Goal: Transaction & Acquisition: Purchase product/service

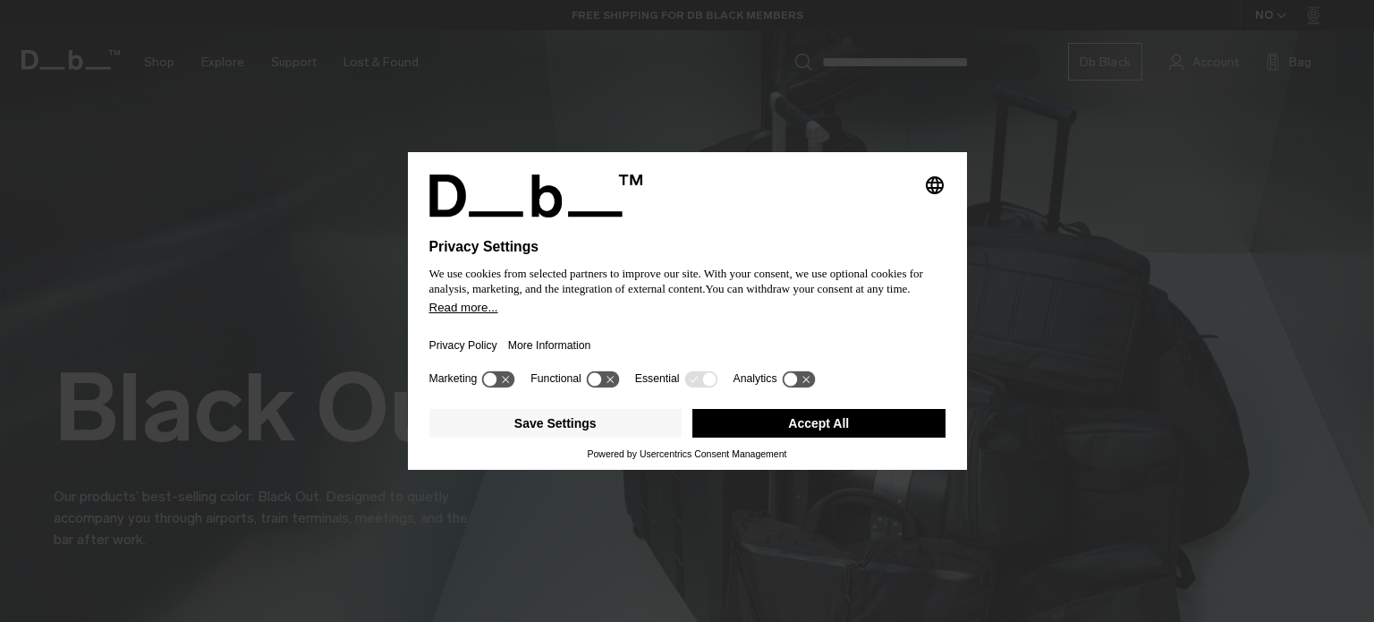
click at [835, 423] on button "Accept All" at bounding box center [818, 423] width 253 height 29
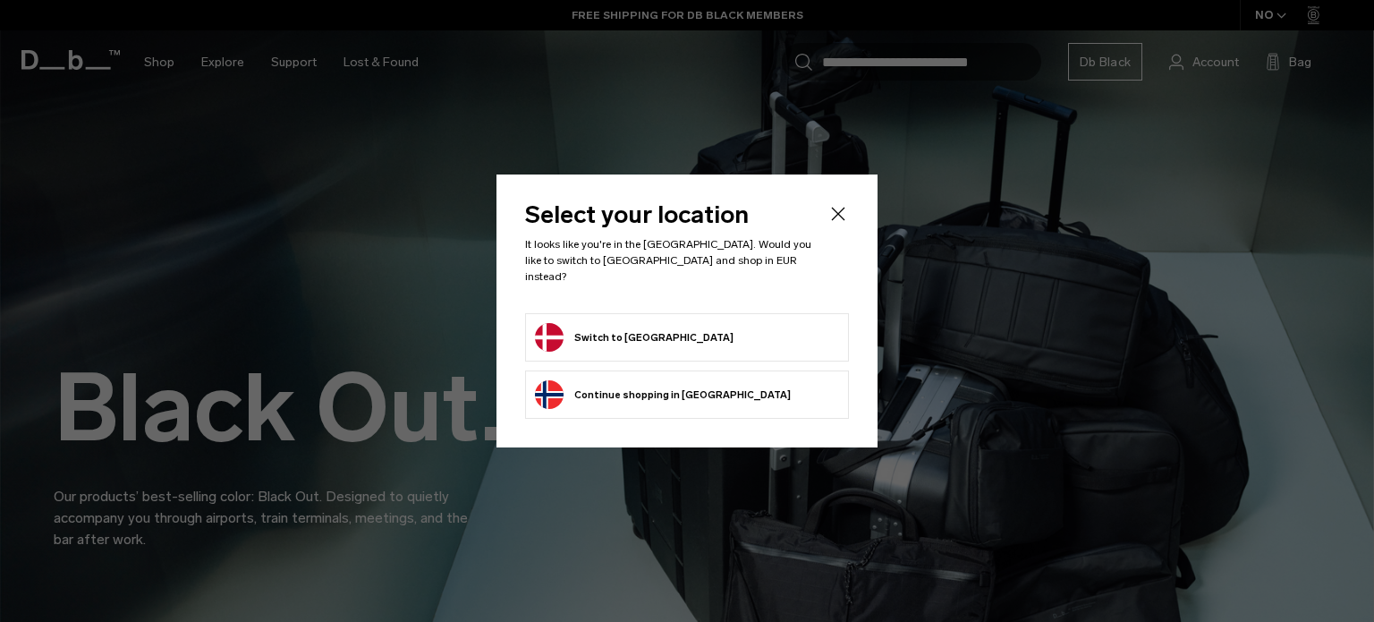
click at [679, 335] on form "Switch to Denmark" at bounding box center [687, 337] width 304 height 29
click at [594, 331] on button "Switch to Denmark" at bounding box center [634, 337] width 199 height 29
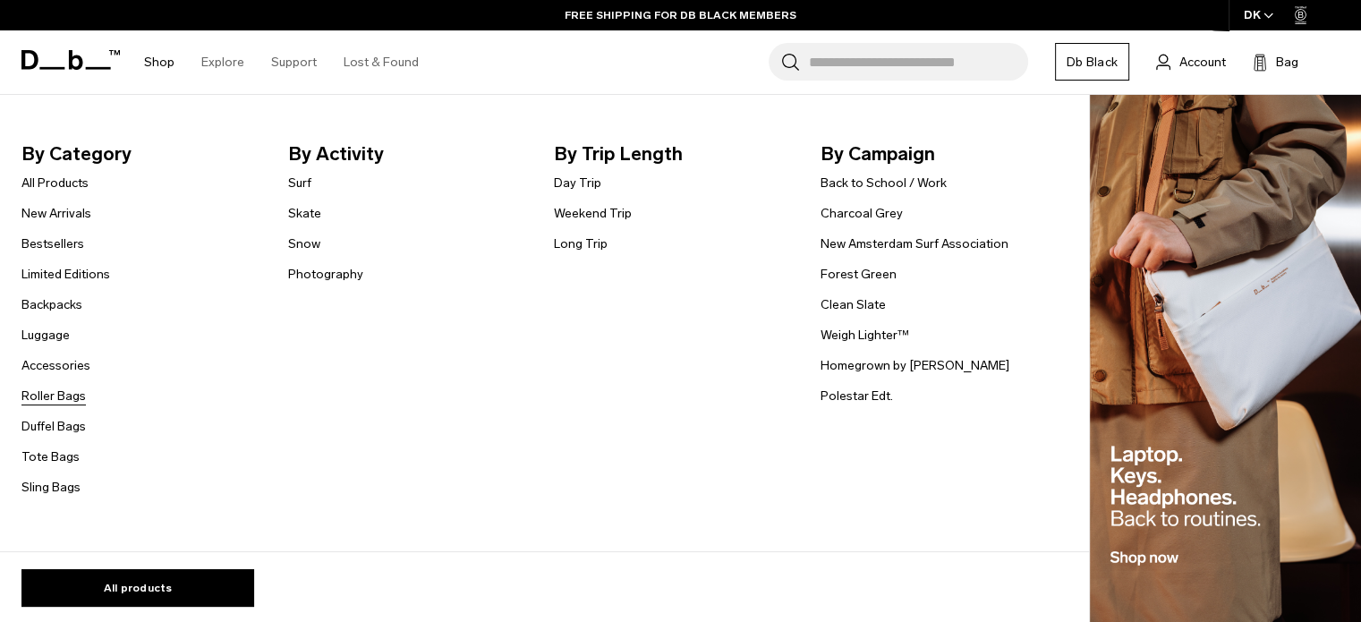
click at [47, 389] on link "Roller Bags" at bounding box center [53, 395] width 64 height 19
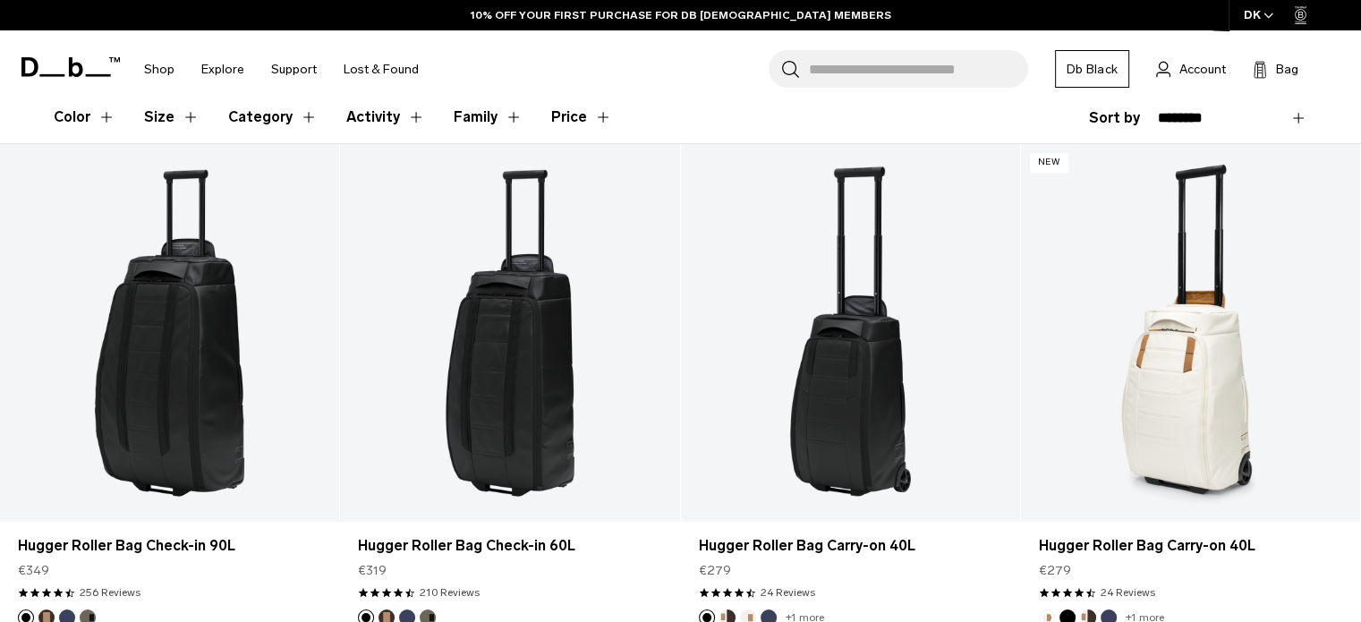
scroll to position [493, 0]
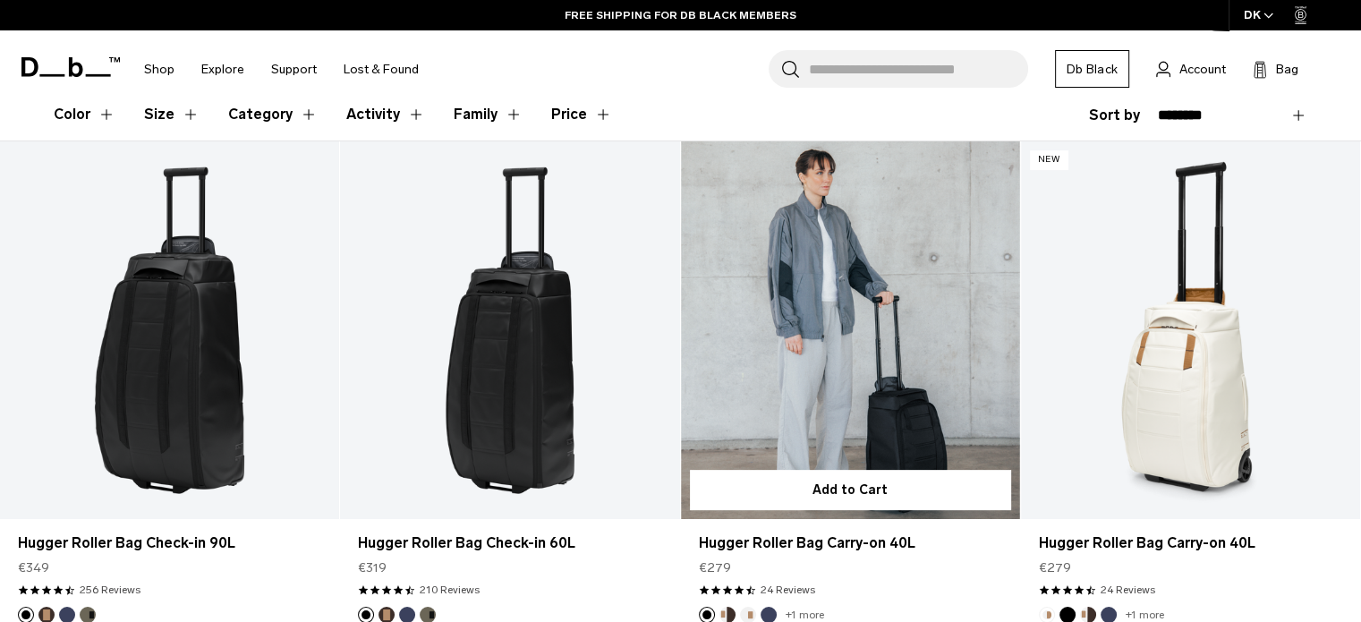
click at [884, 369] on link "Hugger Roller Bag Carry-on 40L" at bounding box center [850, 329] width 339 height 377
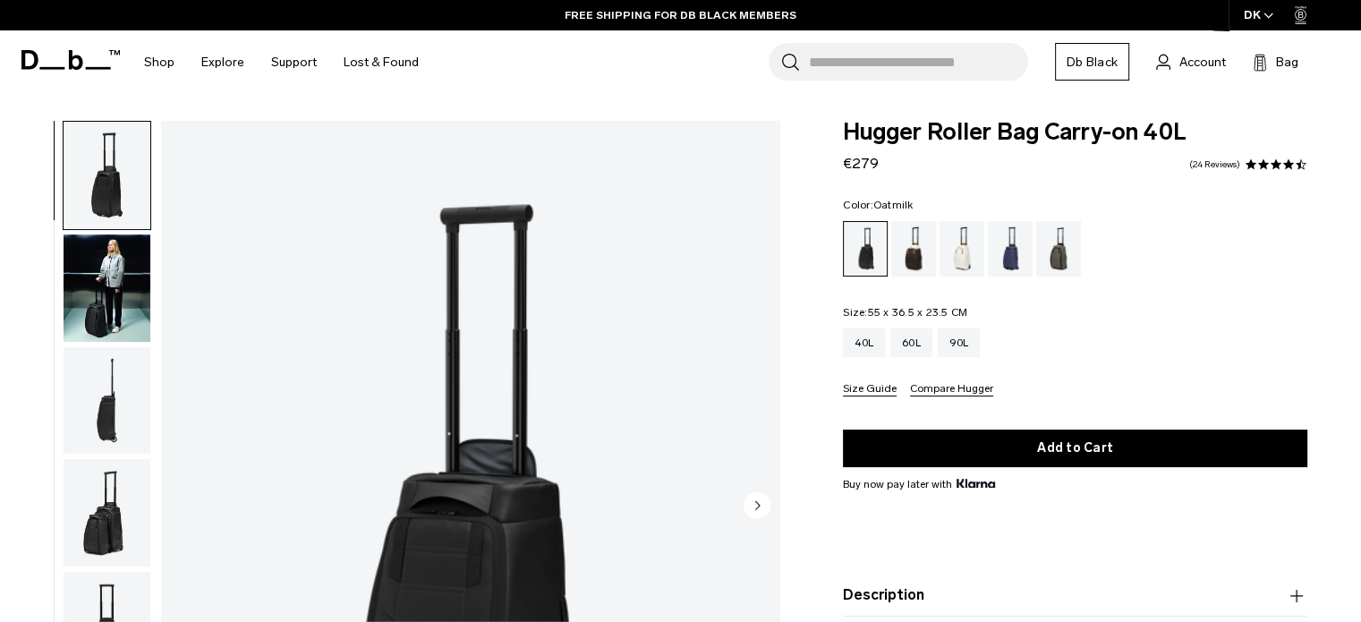
click at [962, 261] on div "Oatmilk" at bounding box center [962, 248] width 46 height 55
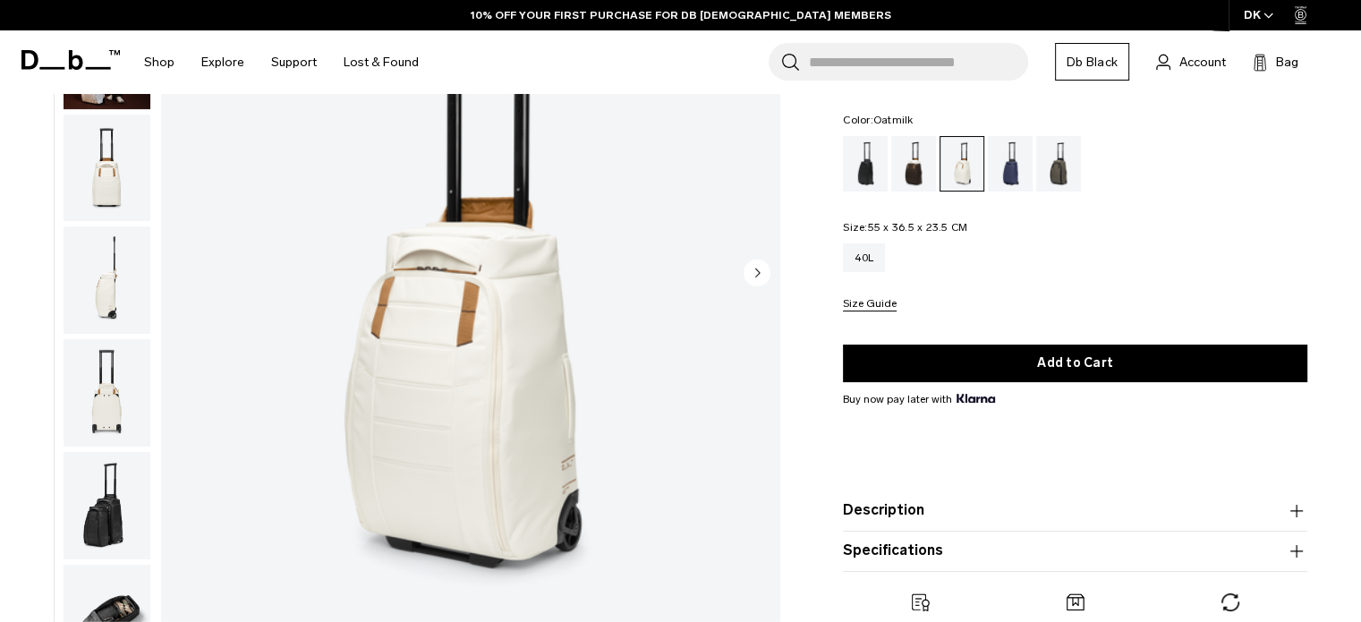
click at [755, 267] on circle "Next slide" at bounding box center [756, 272] width 27 height 27
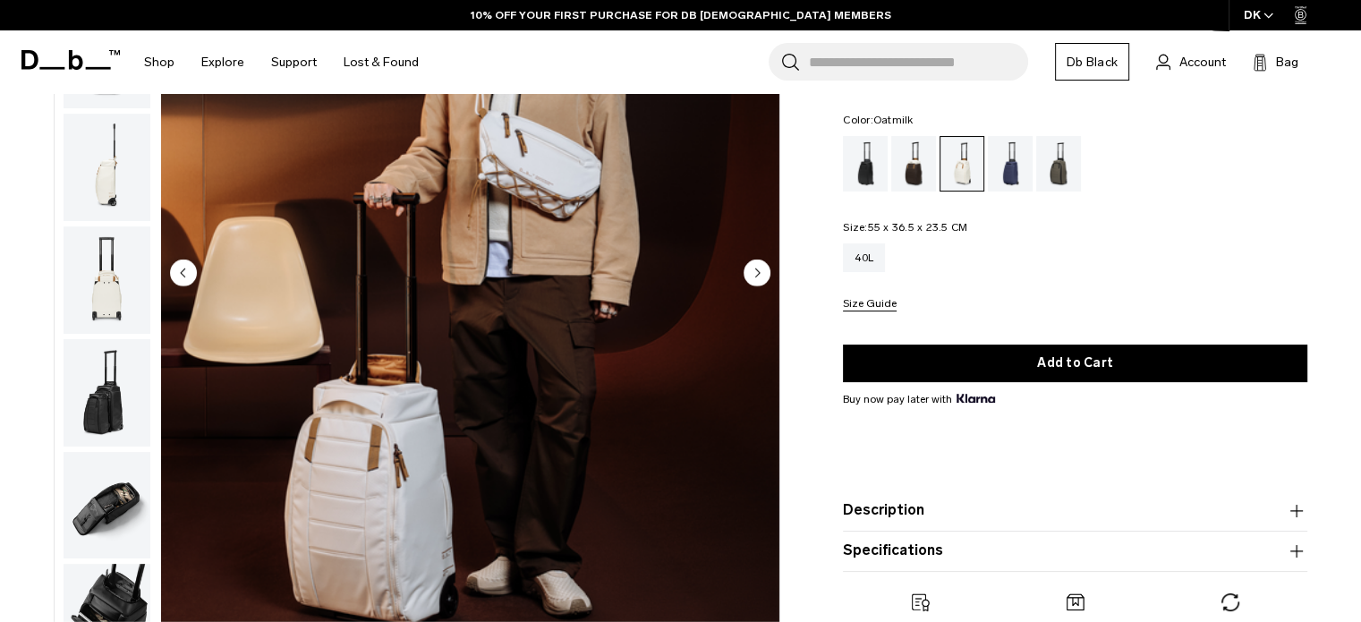
click at [755, 281] on circle "Next slide" at bounding box center [756, 272] width 27 height 27
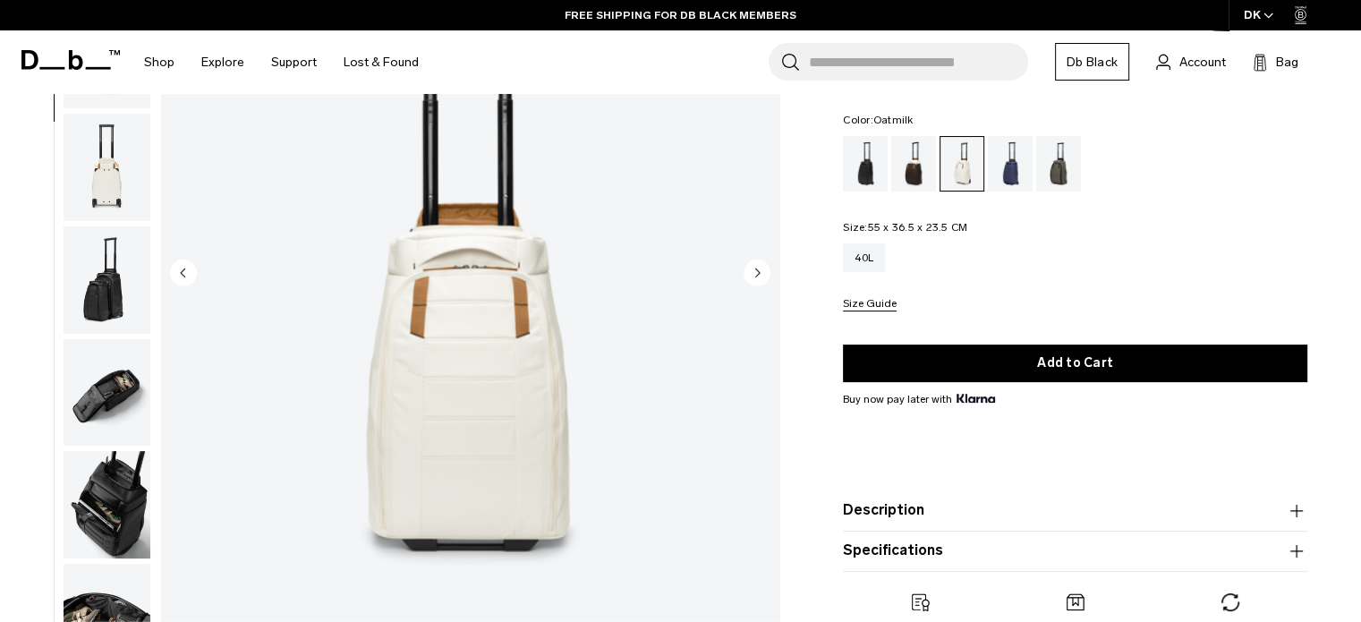
click at [755, 281] on circle "Next slide" at bounding box center [756, 272] width 27 height 27
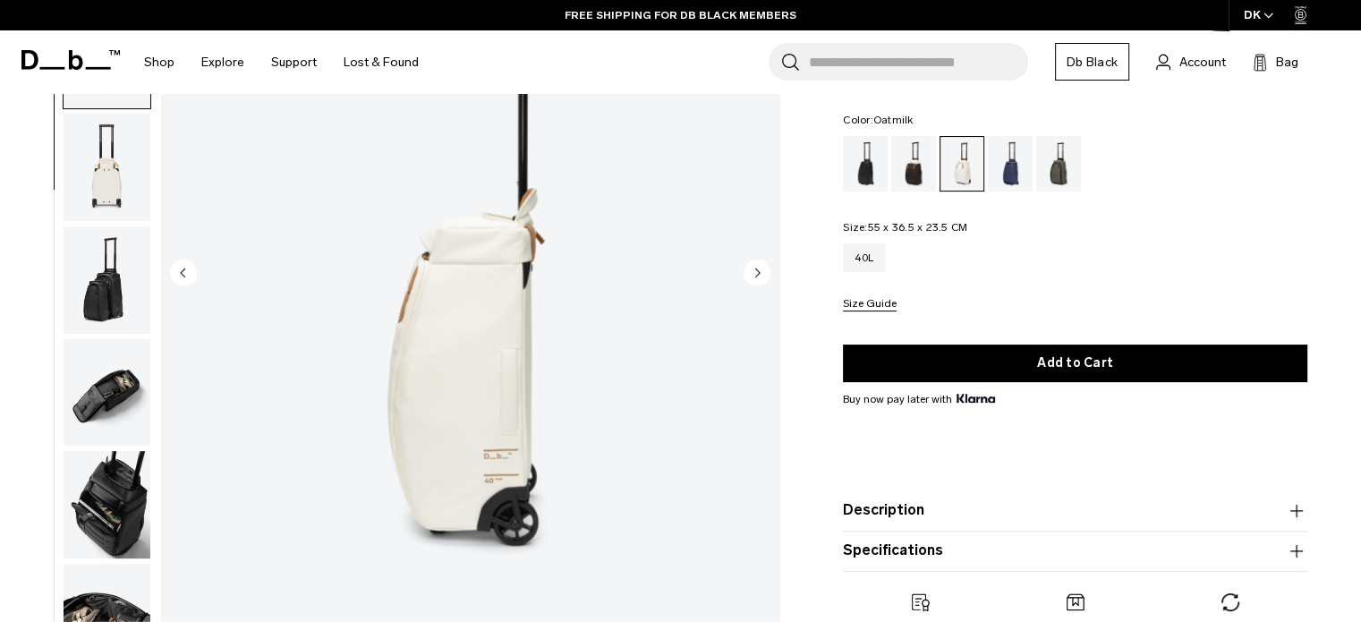
scroll to position [338, 0]
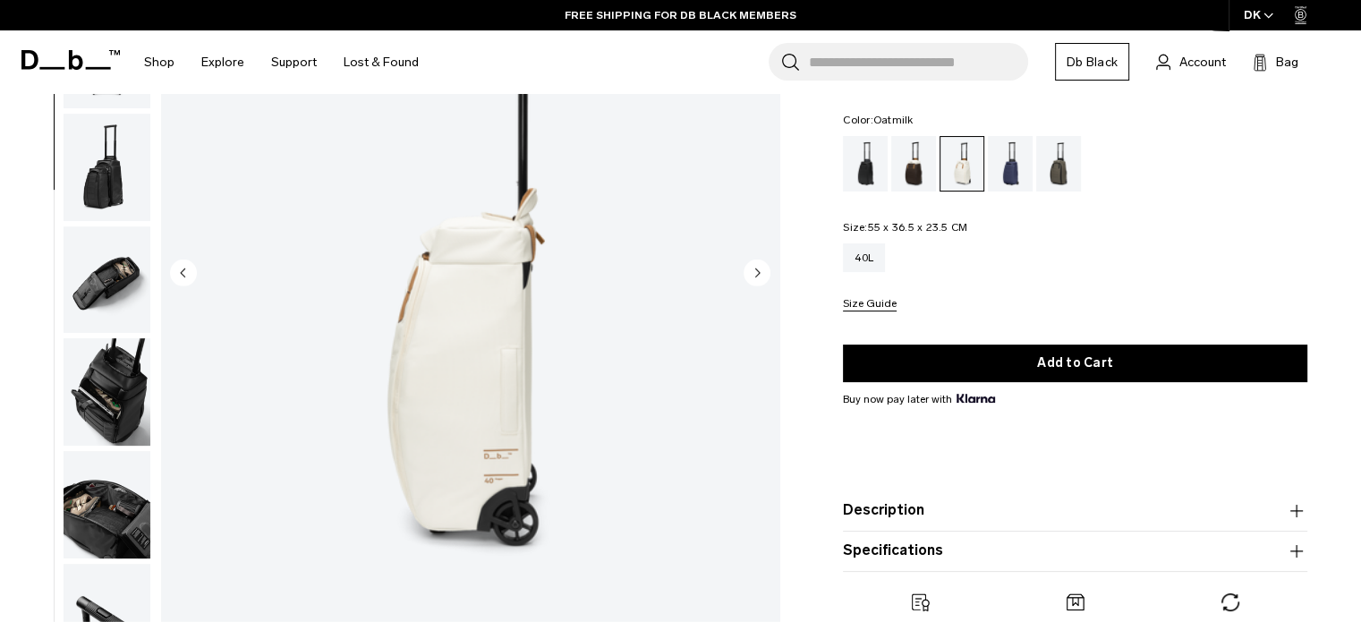
click at [755, 281] on circle "Next slide" at bounding box center [756, 272] width 27 height 27
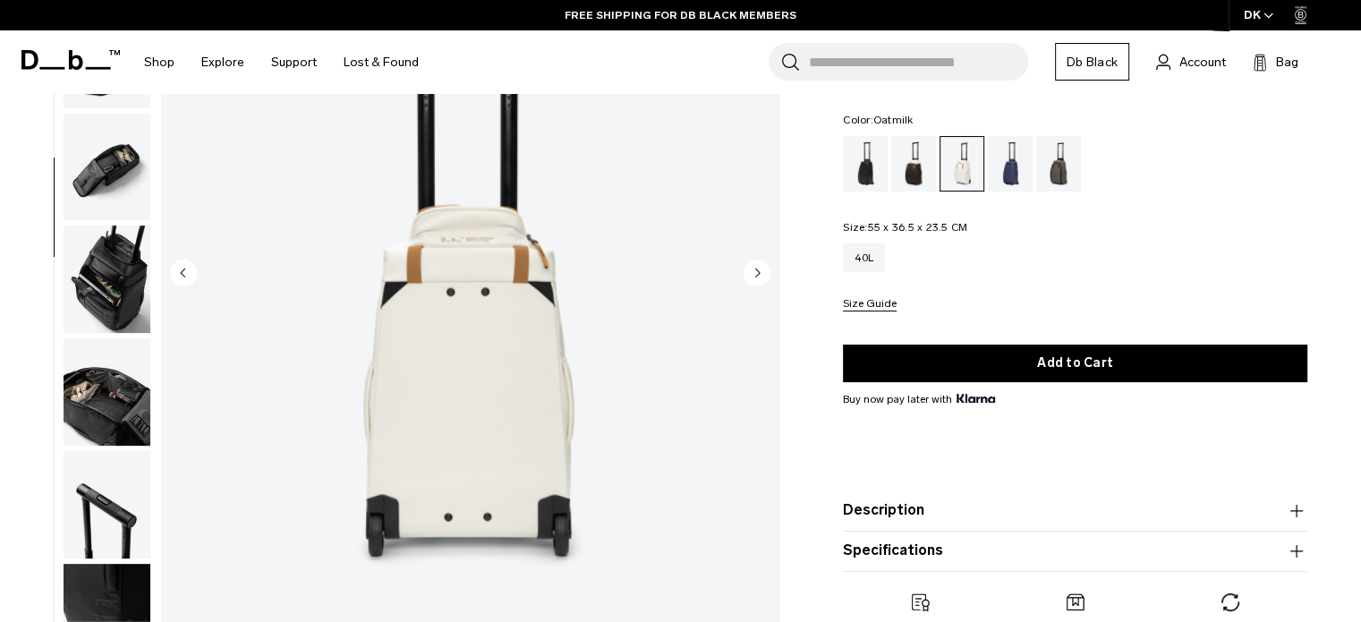
click at [755, 277] on circle "Next slide" at bounding box center [756, 272] width 27 height 27
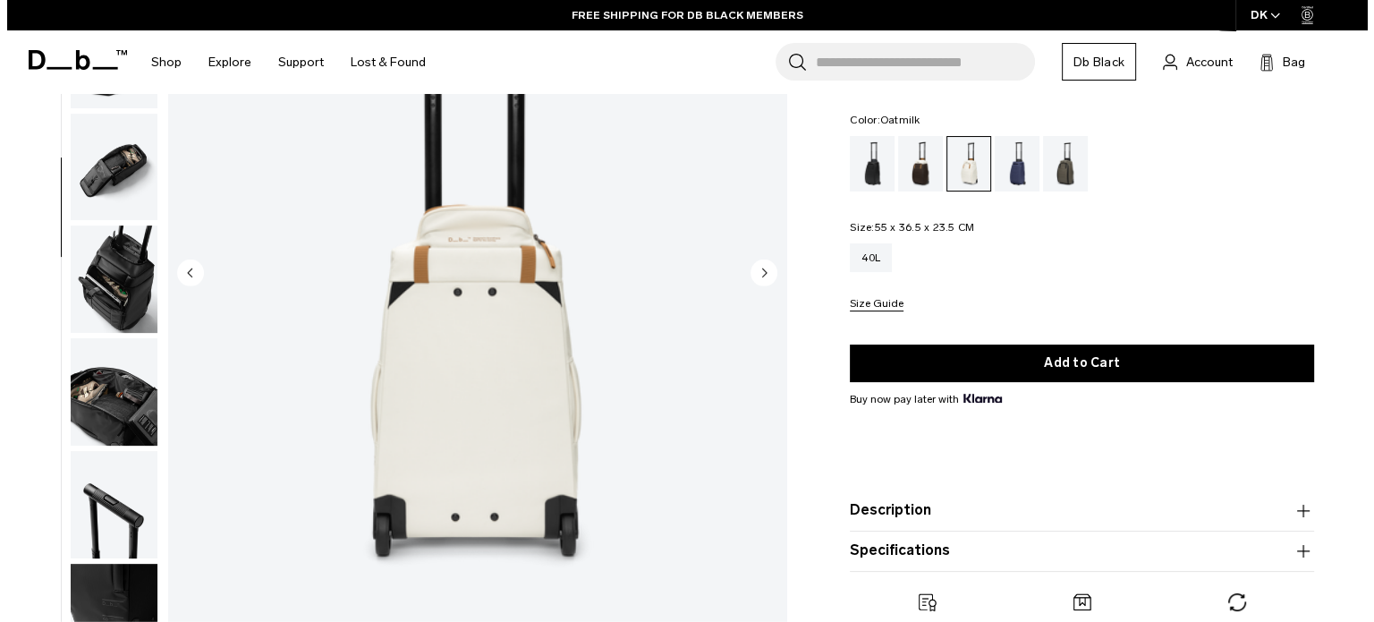
scroll to position [462, 0]
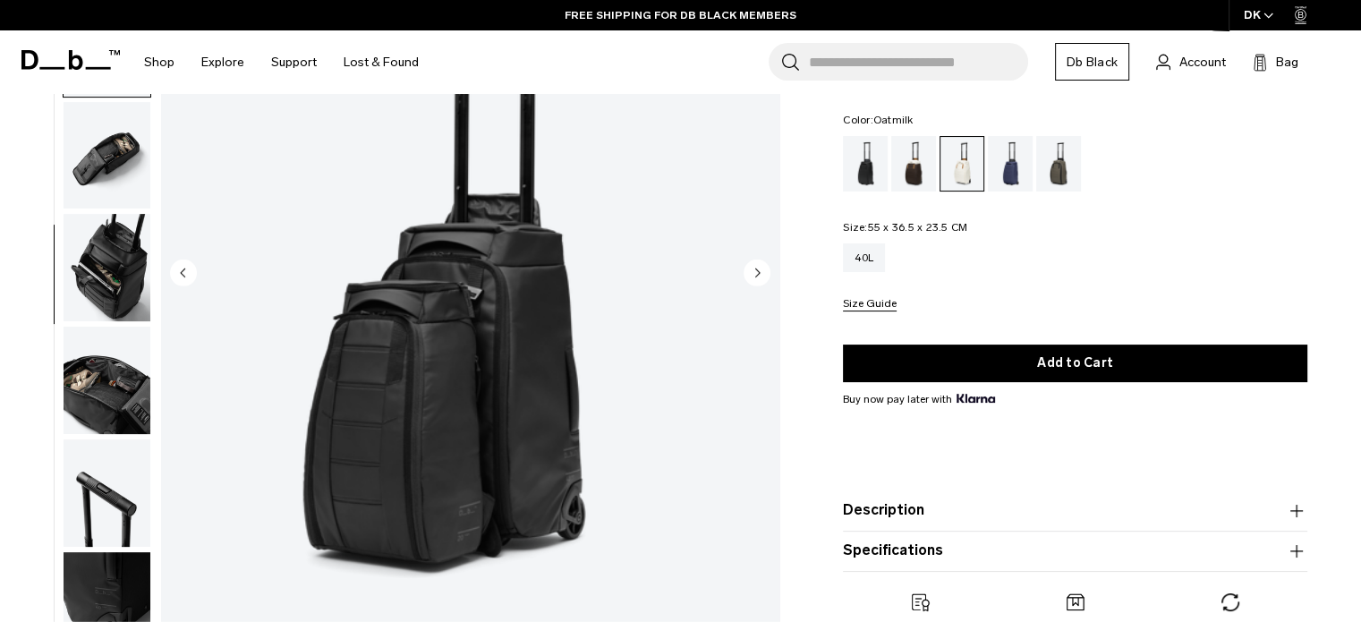
click at [755, 277] on circle "Next slide" at bounding box center [756, 272] width 27 height 27
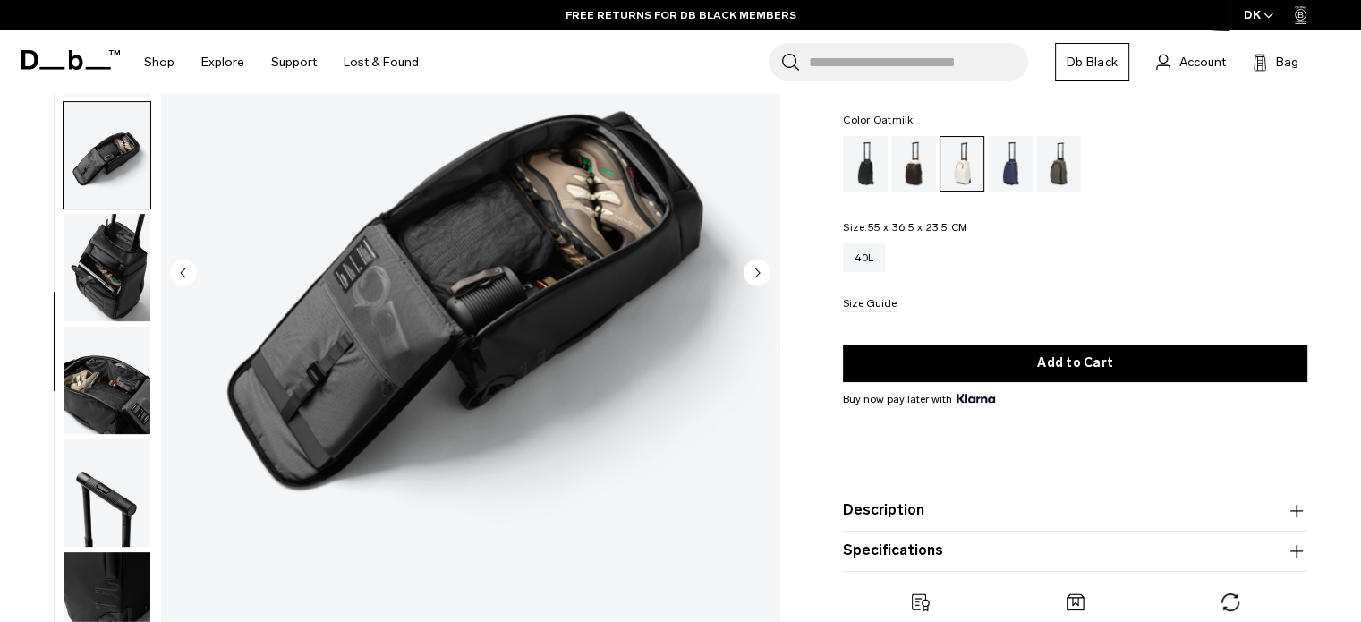
click at [755, 277] on circle "Next slide" at bounding box center [756, 272] width 27 height 27
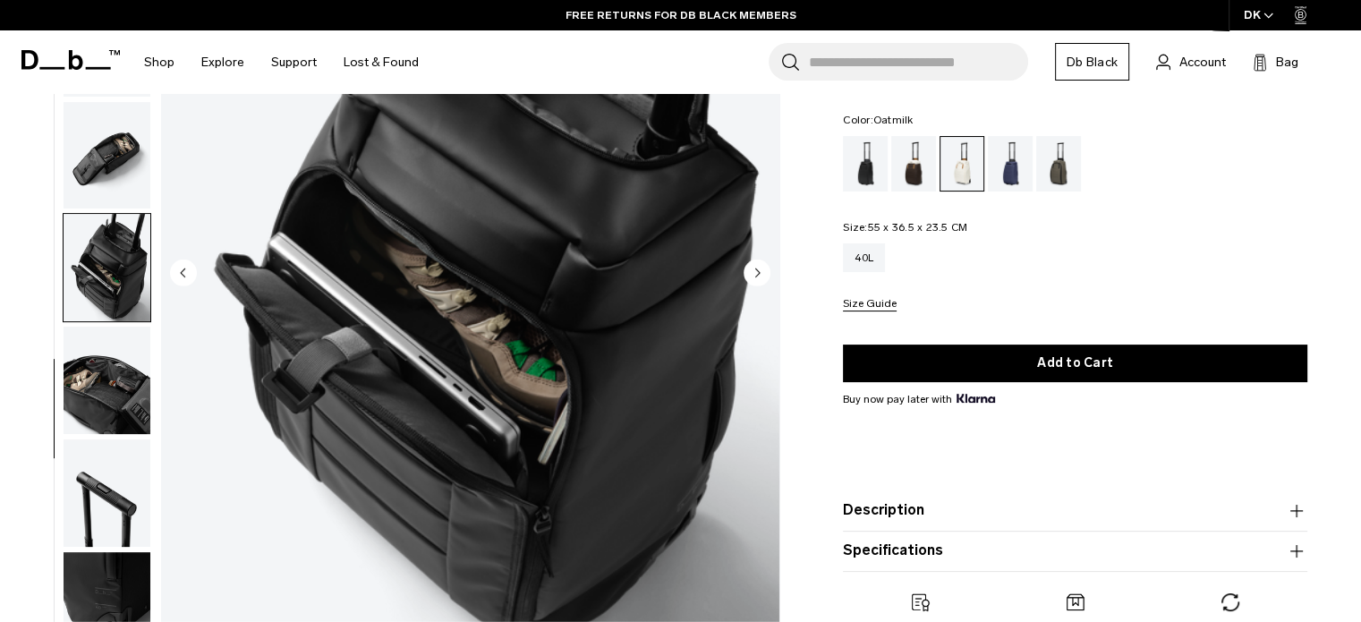
click at [755, 277] on circle "Next slide" at bounding box center [756, 272] width 27 height 27
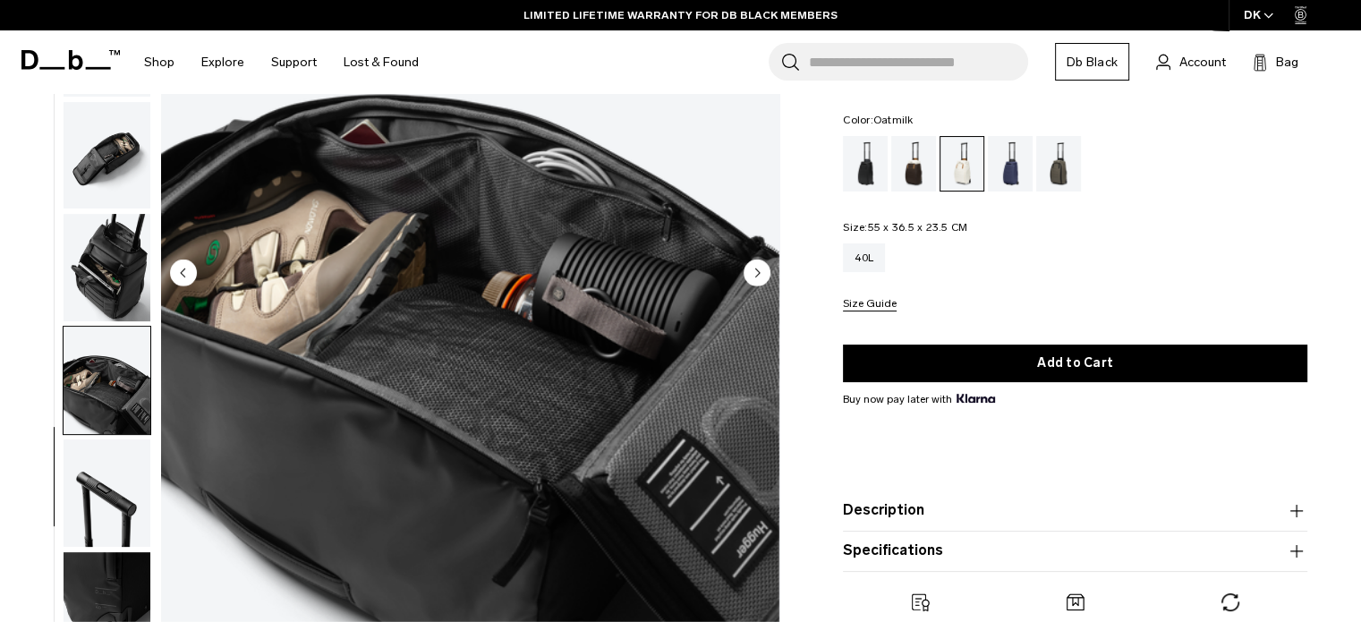
click at [755, 277] on circle "Next slide" at bounding box center [756, 272] width 27 height 27
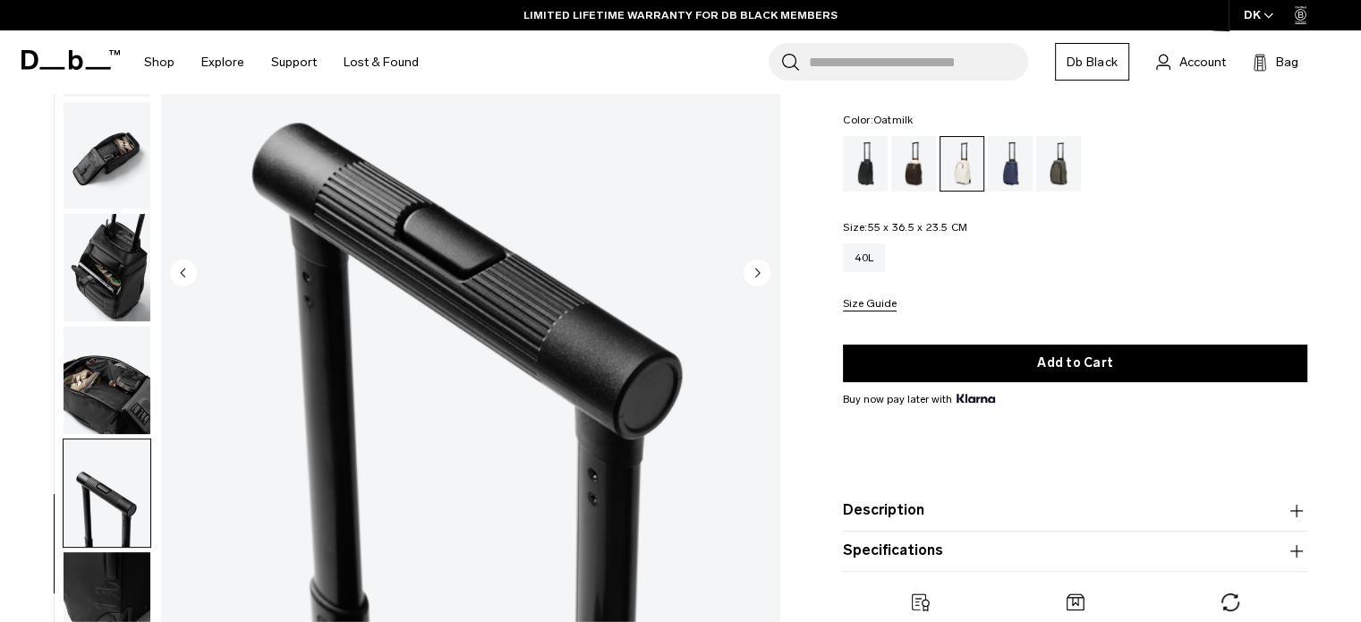
click at [755, 277] on circle "Next slide" at bounding box center [756, 272] width 27 height 27
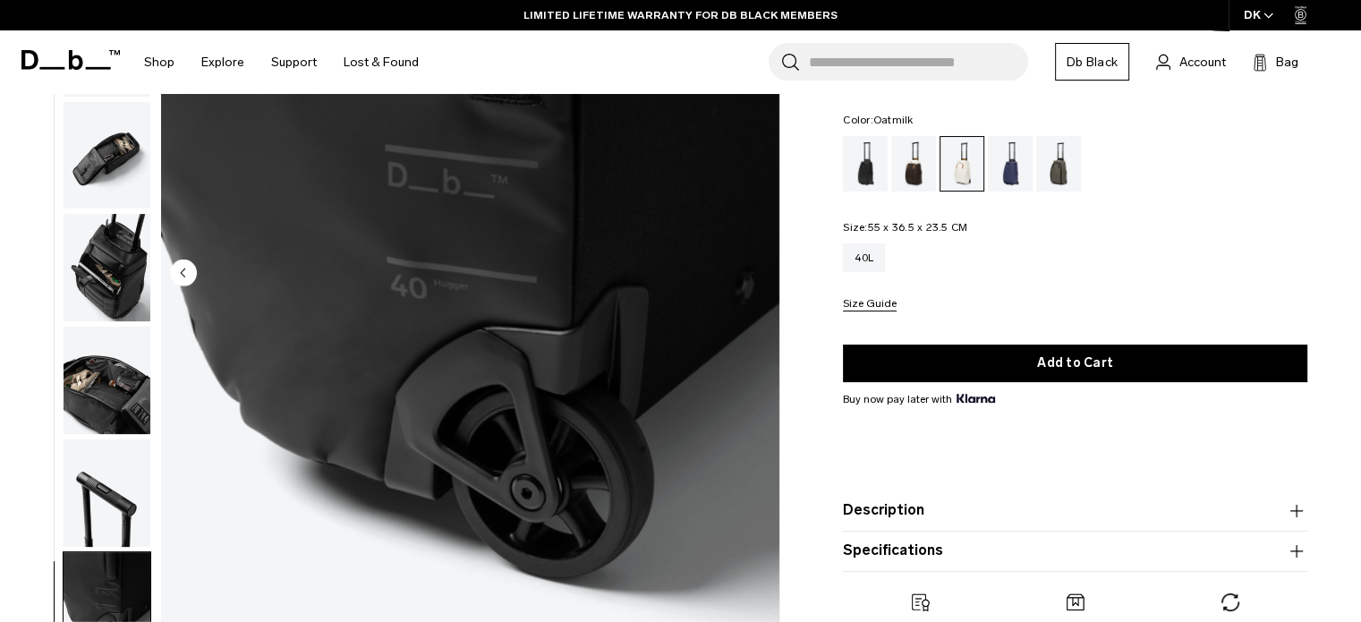
click at [755, 277] on img "11 / 11" at bounding box center [470, 274] width 618 height 772
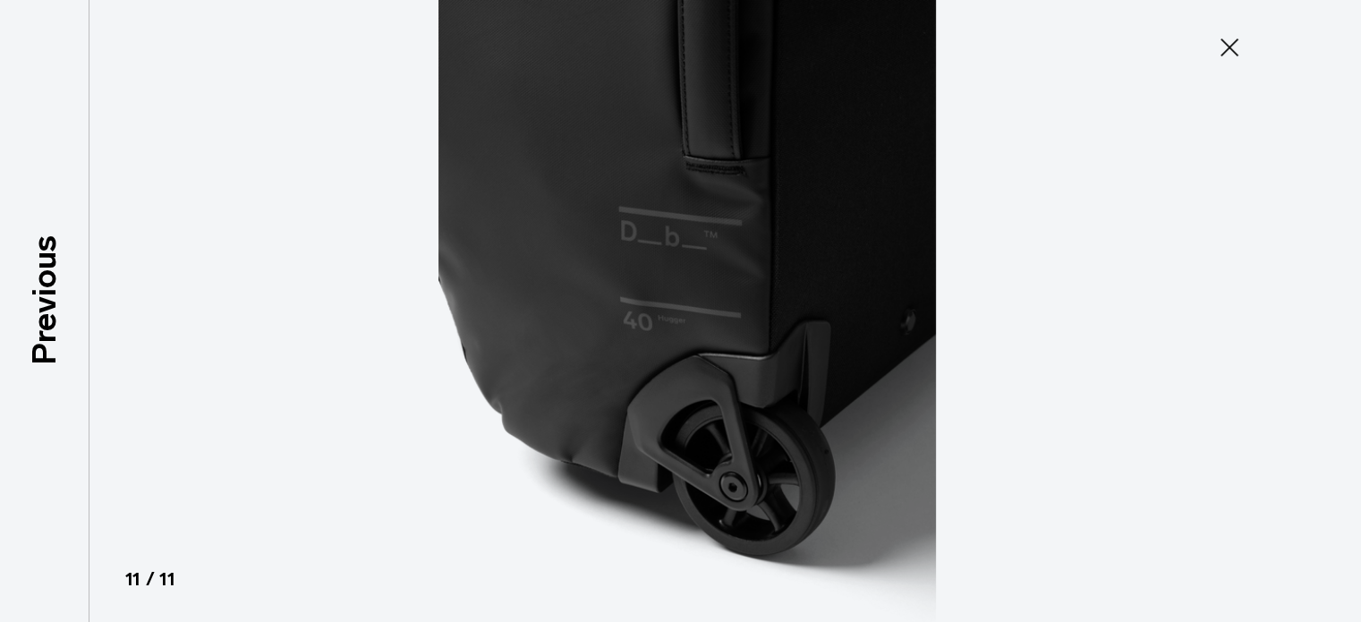
scroll to position [453, 0]
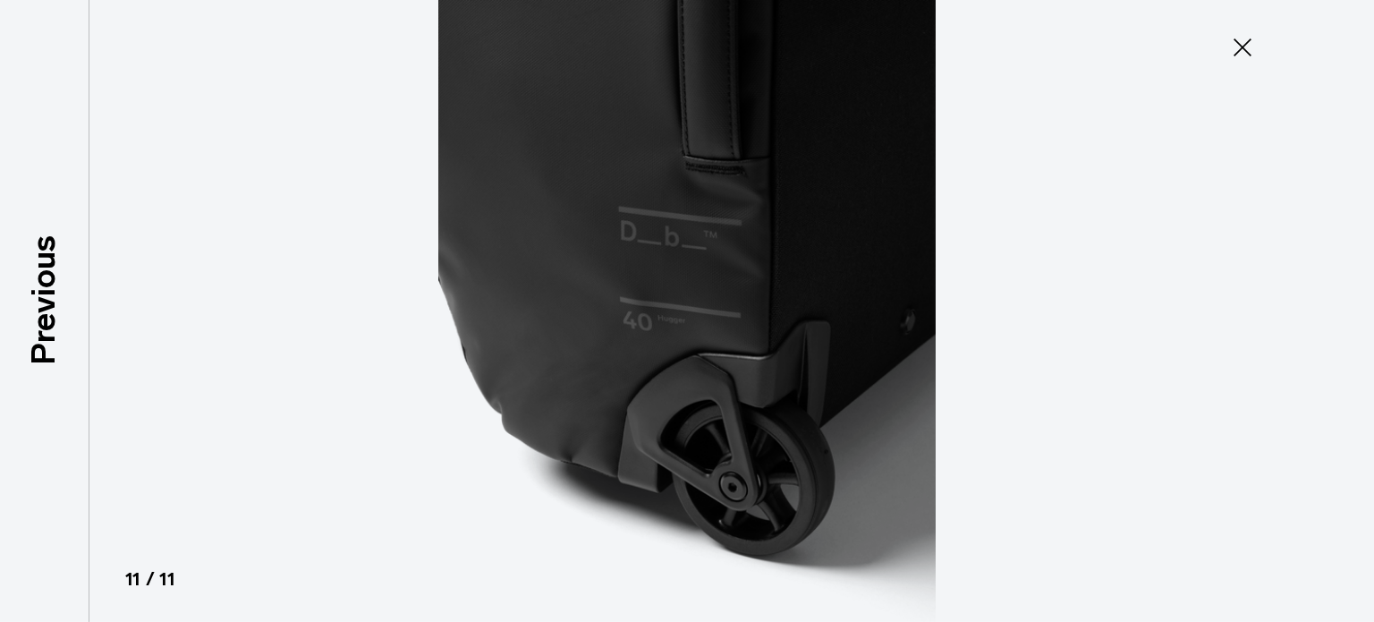
click at [755, 277] on img at bounding box center [686, 311] width 805 height 622
click at [1248, 57] on icon at bounding box center [1242, 47] width 29 height 29
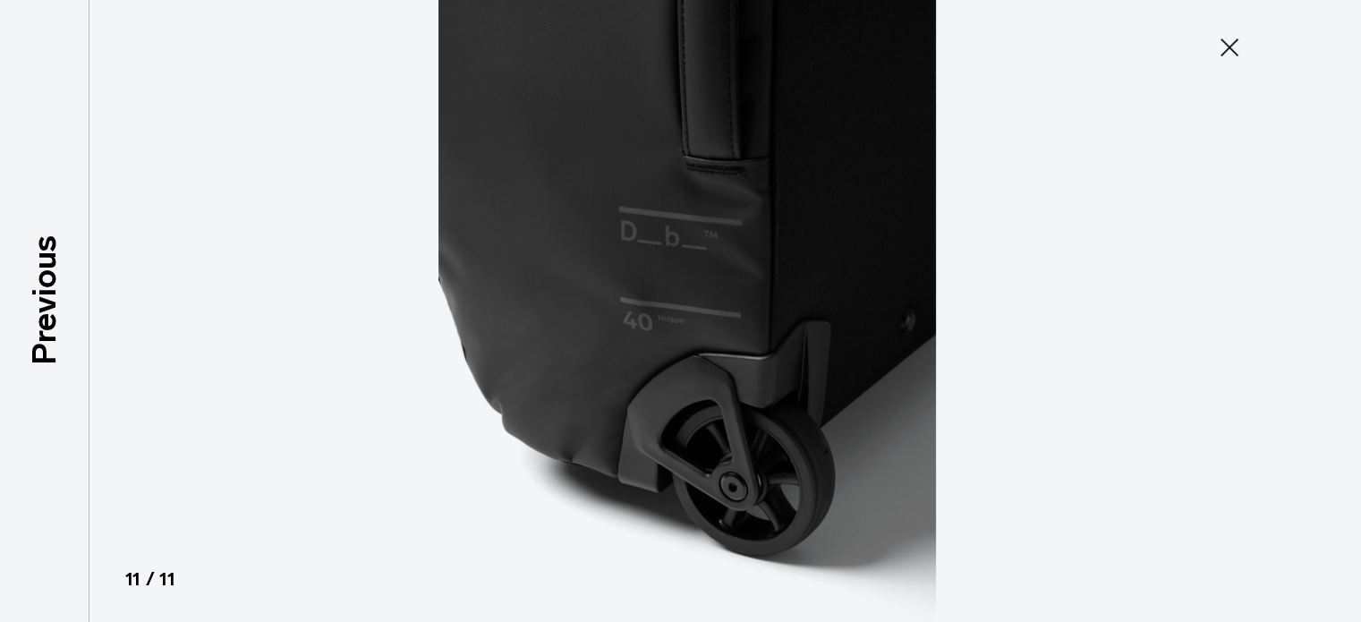
scroll to position [462, 0]
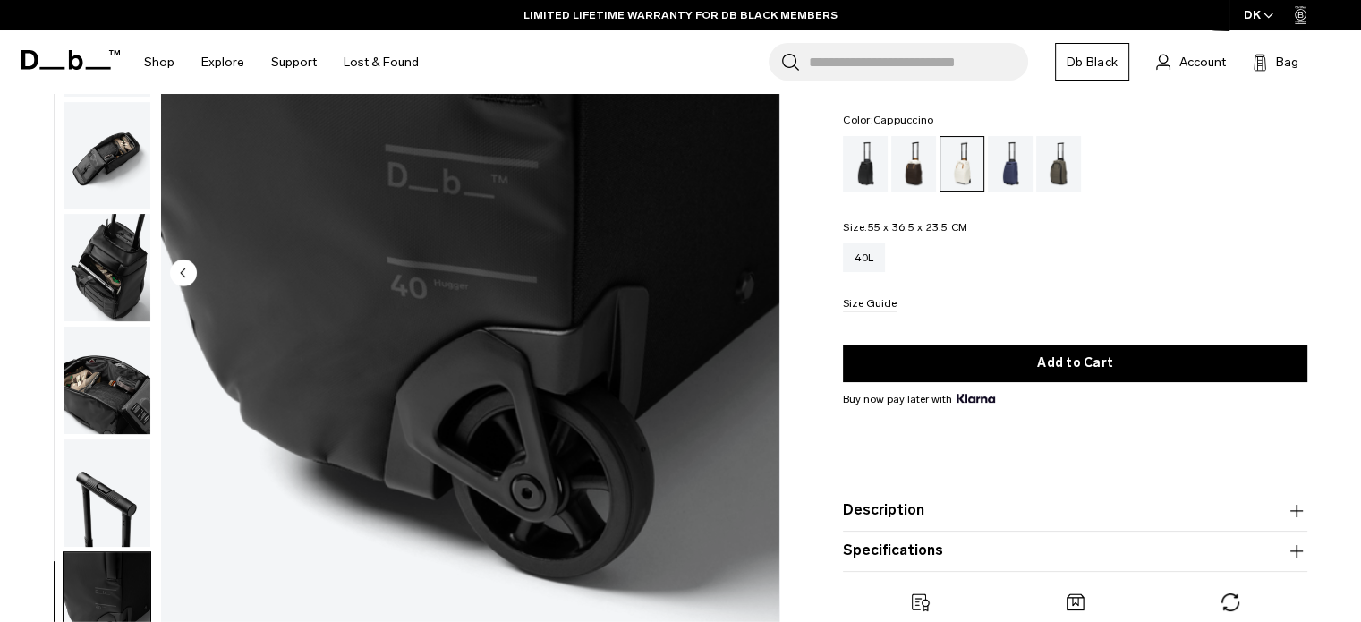
click at [917, 157] on div "Cappuccino" at bounding box center [914, 163] width 46 height 55
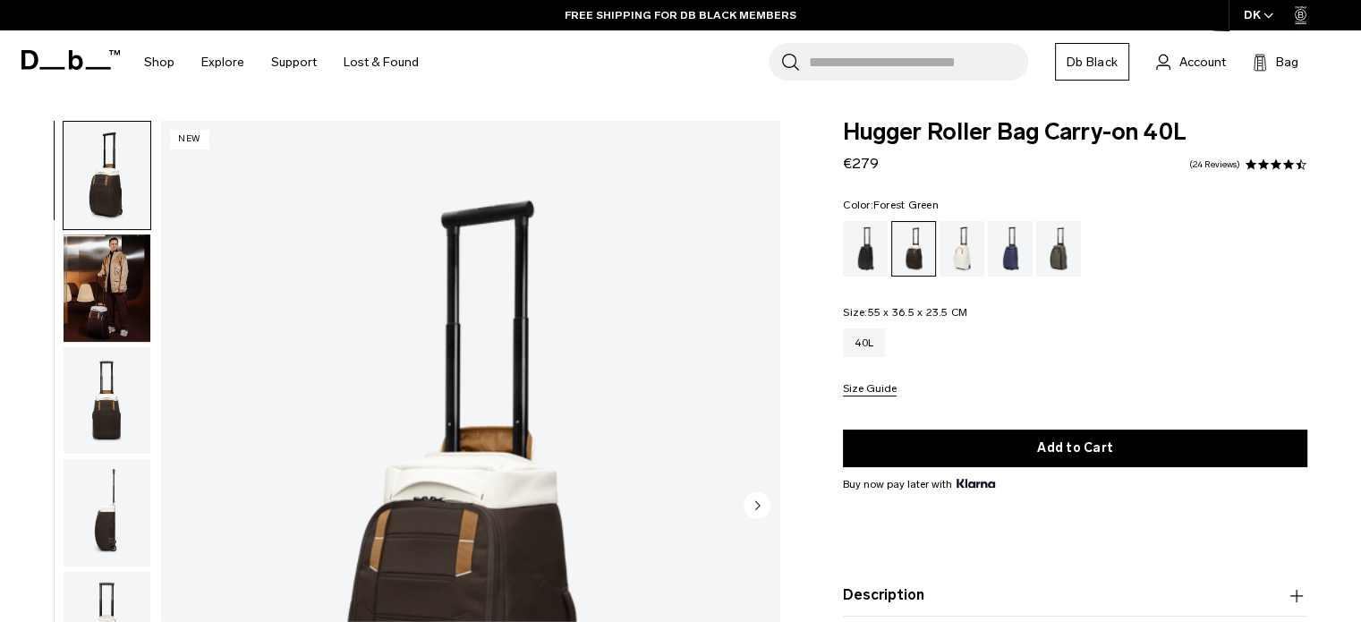
click at [1054, 255] on div "Forest Green" at bounding box center [1059, 248] width 46 height 55
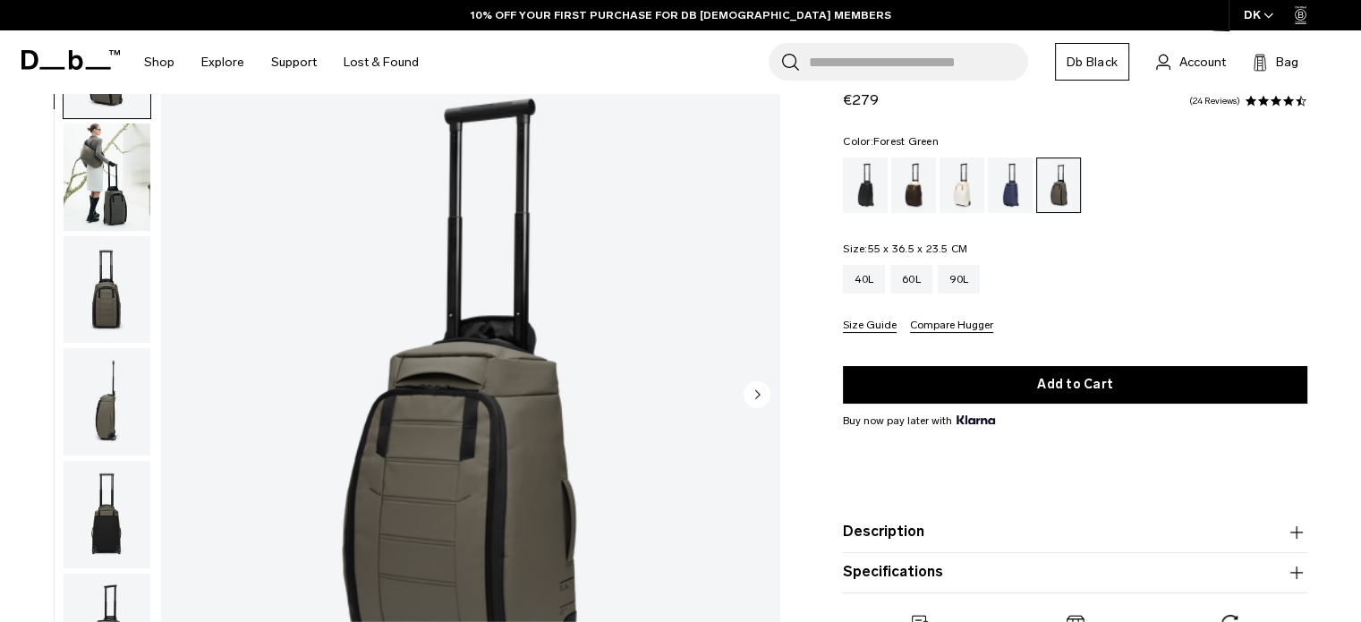
click at [762, 389] on circle "Next slide" at bounding box center [756, 393] width 27 height 27
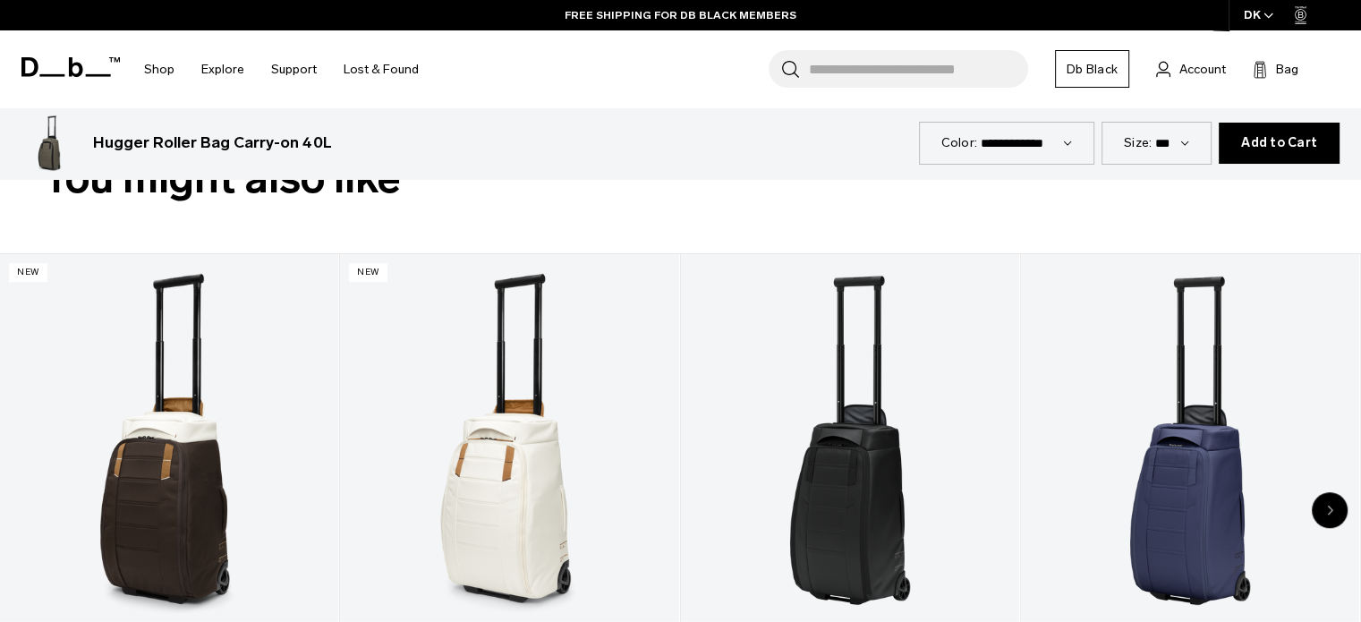
scroll to position [807, 0]
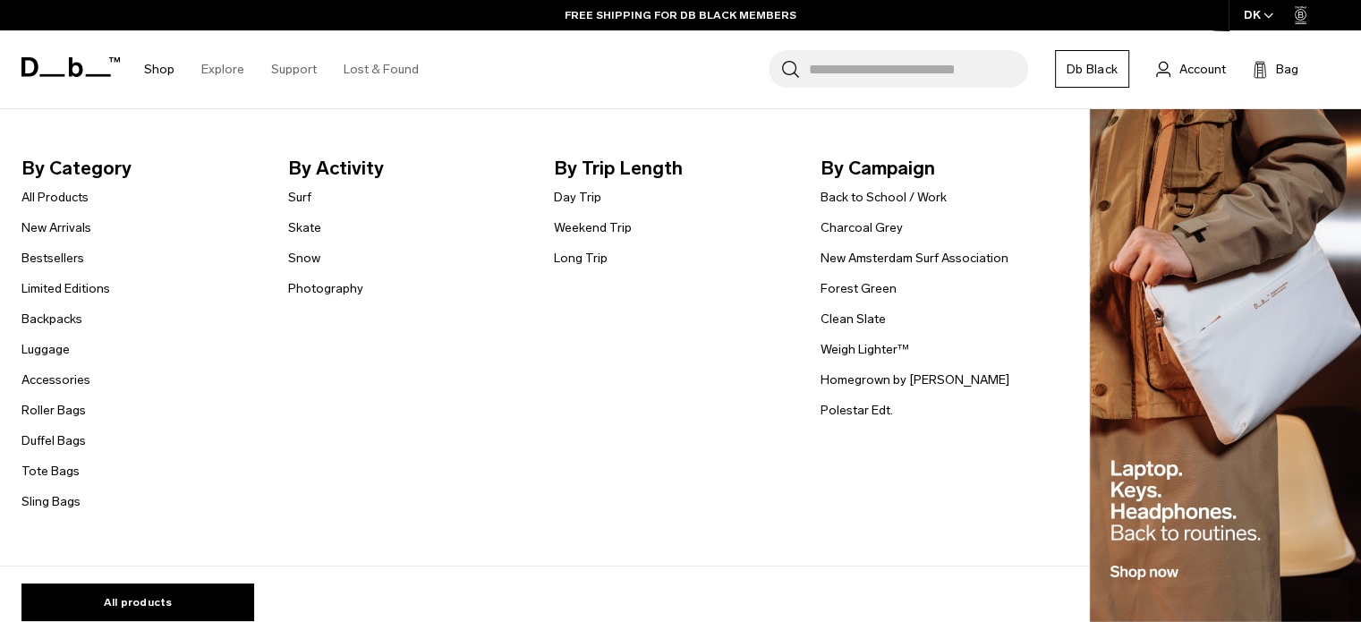
click at [159, 64] on link "Shop" at bounding box center [159, 70] width 30 height 64
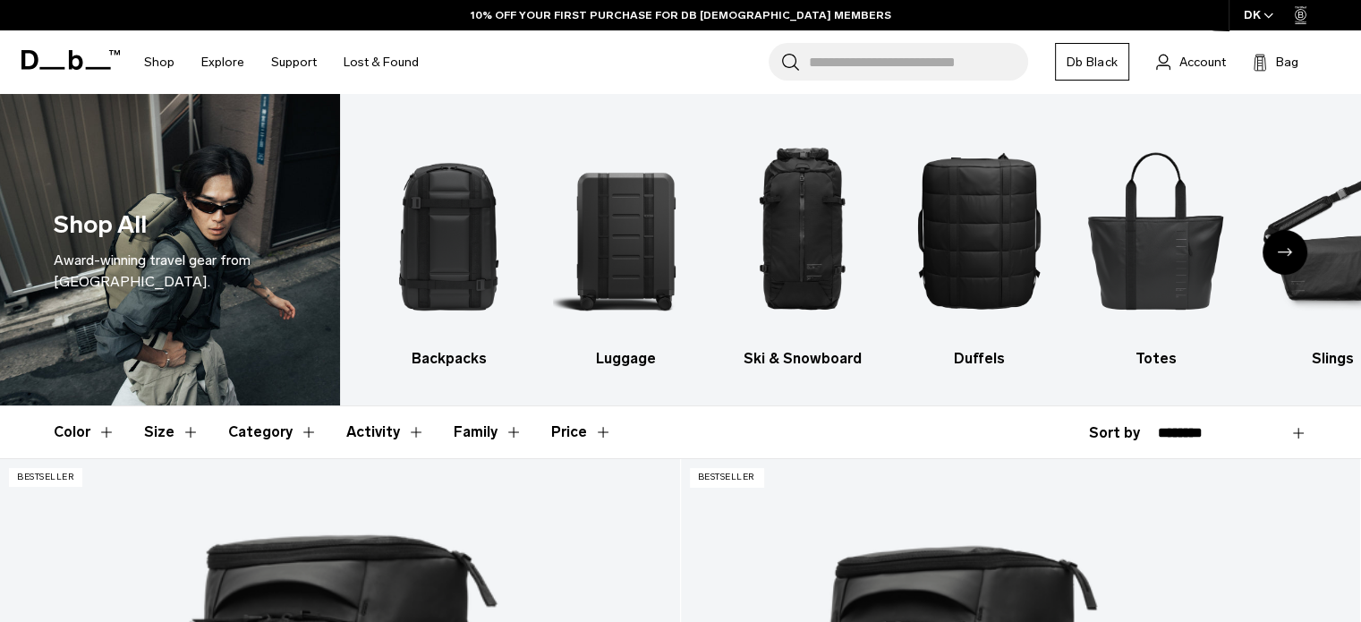
click at [155, 53] on link "Shop" at bounding box center [159, 62] width 30 height 64
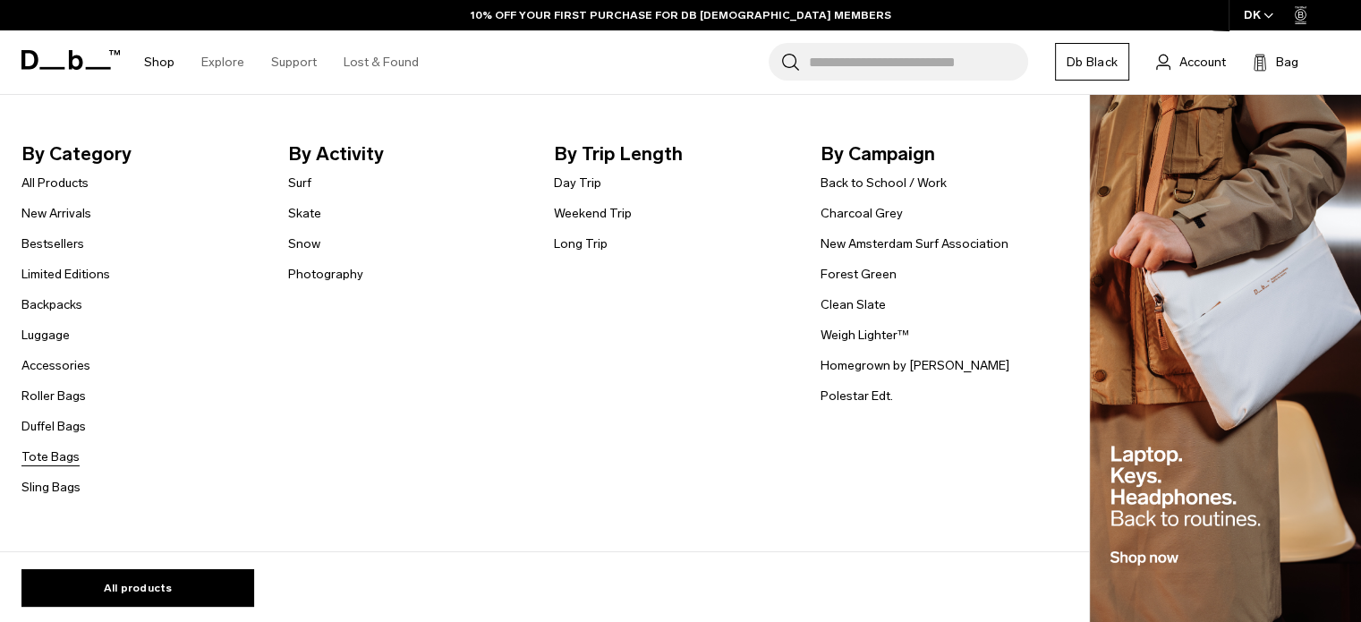
click at [45, 454] on link "Tote Bags" at bounding box center [50, 456] width 58 height 19
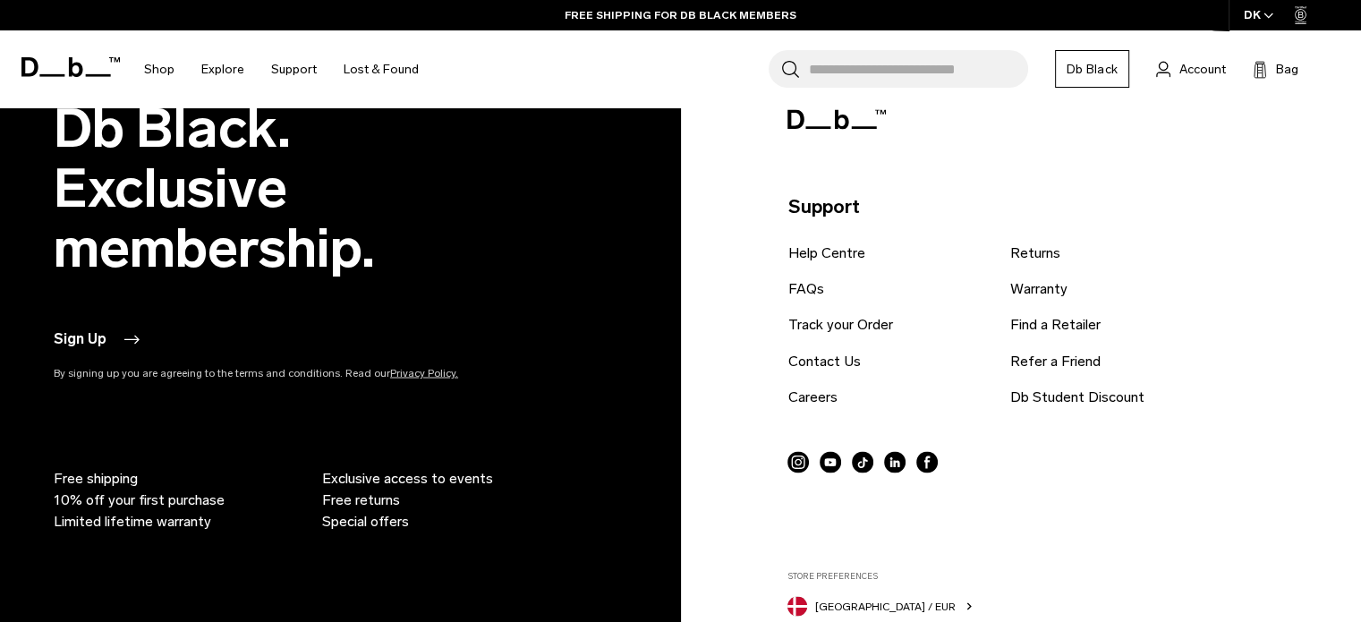
scroll to position [3220, 0]
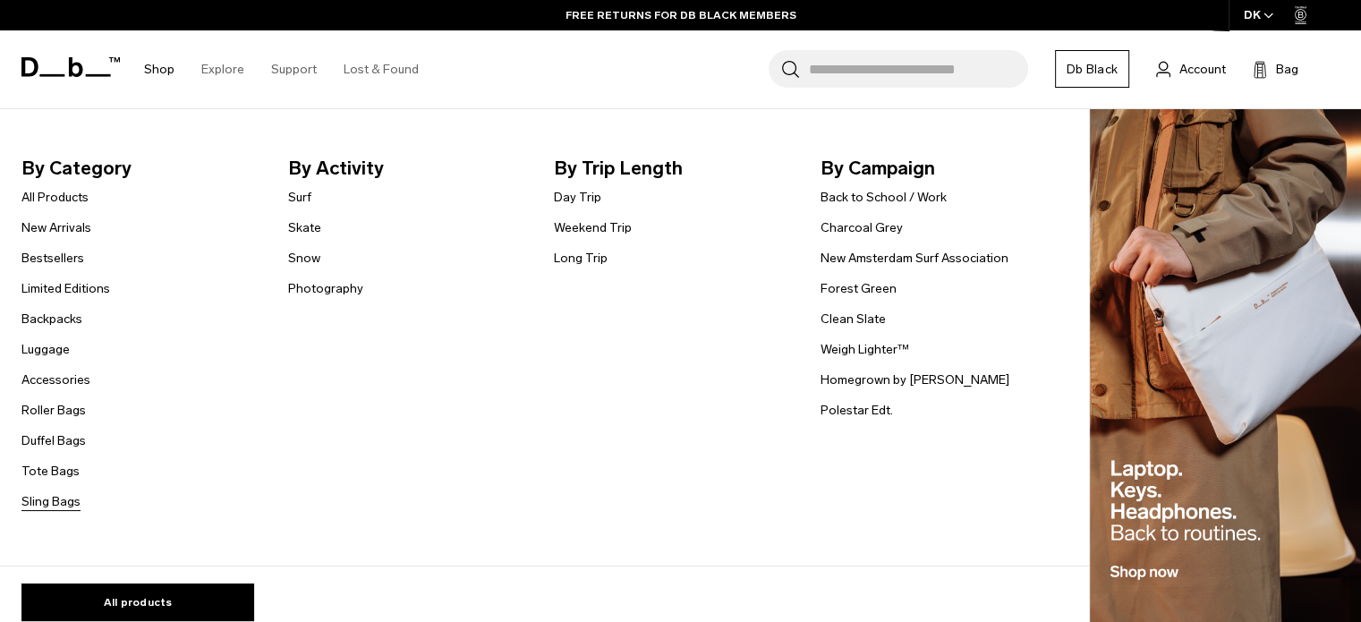
click at [47, 499] on link "Sling Bags" at bounding box center [50, 501] width 59 height 19
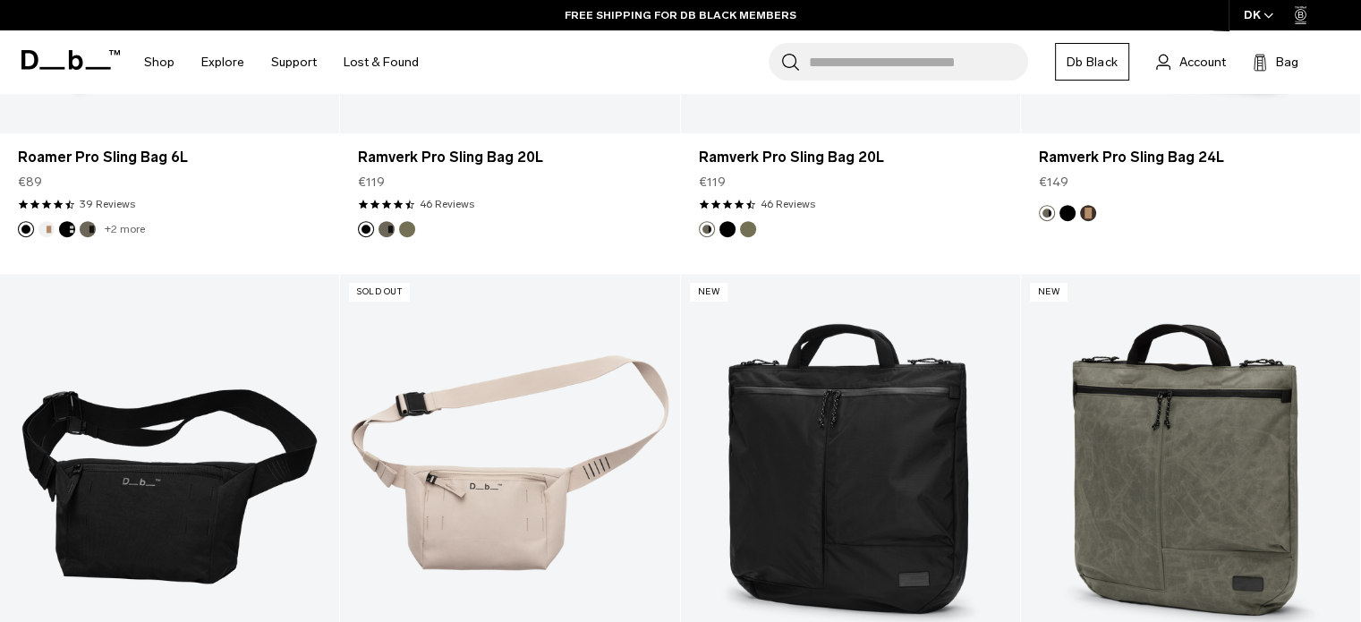
scroll to position [1183, 0]
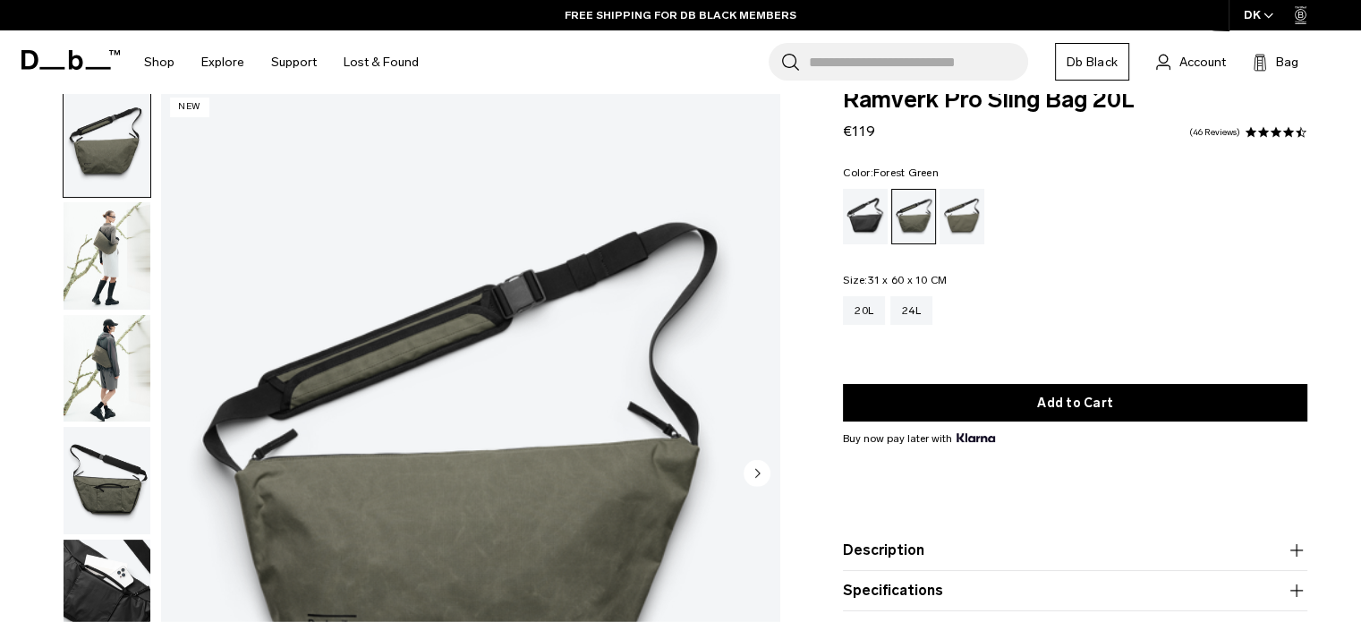
scroll to position [34, 0]
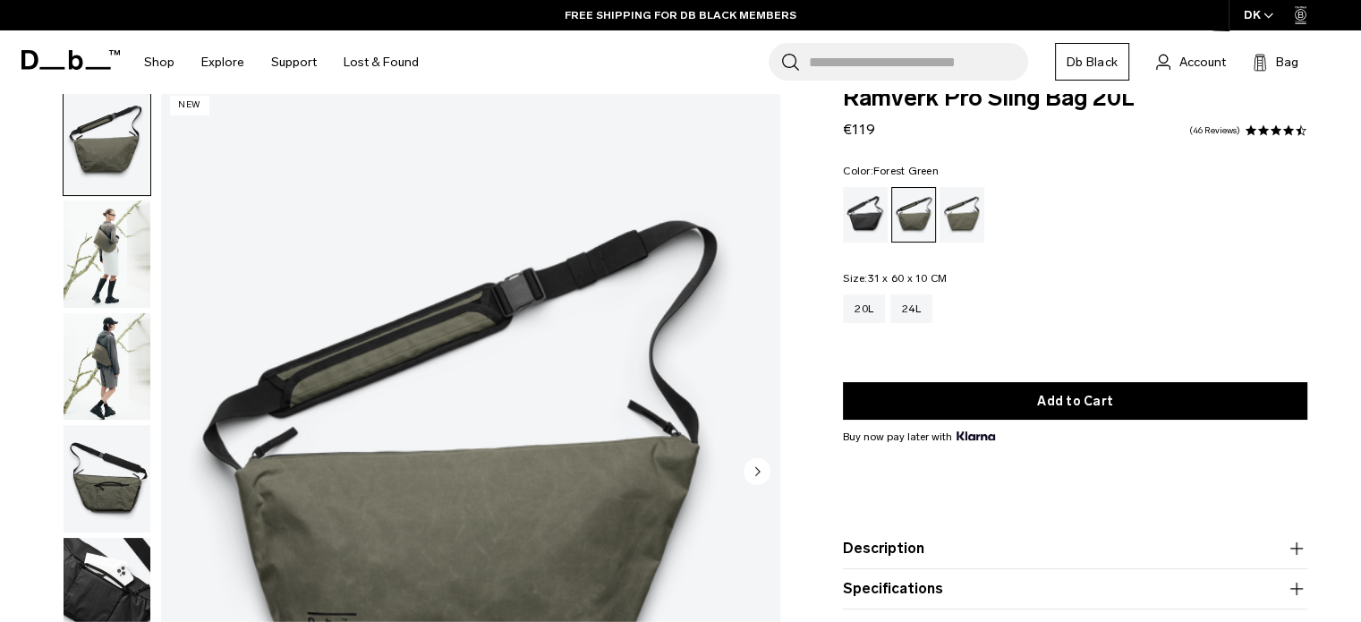
click at [120, 267] on img "button" at bounding box center [107, 253] width 87 height 107
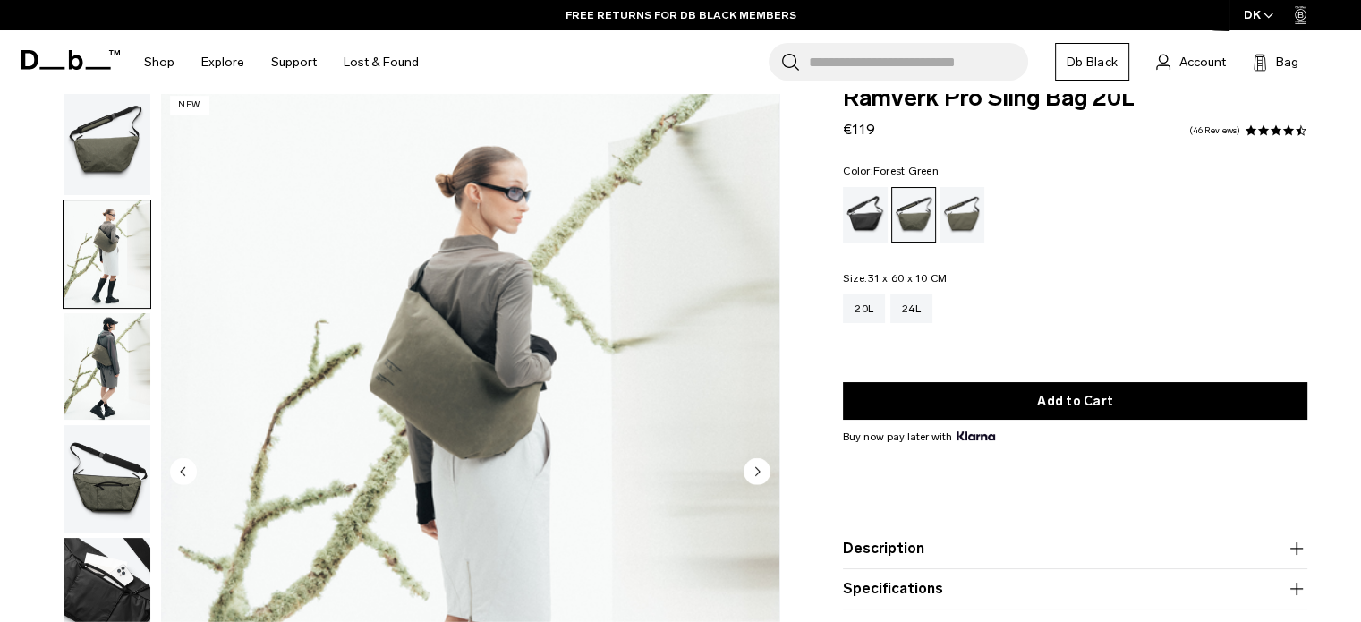
click at [758, 479] on circle "Next slide" at bounding box center [756, 470] width 27 height 27
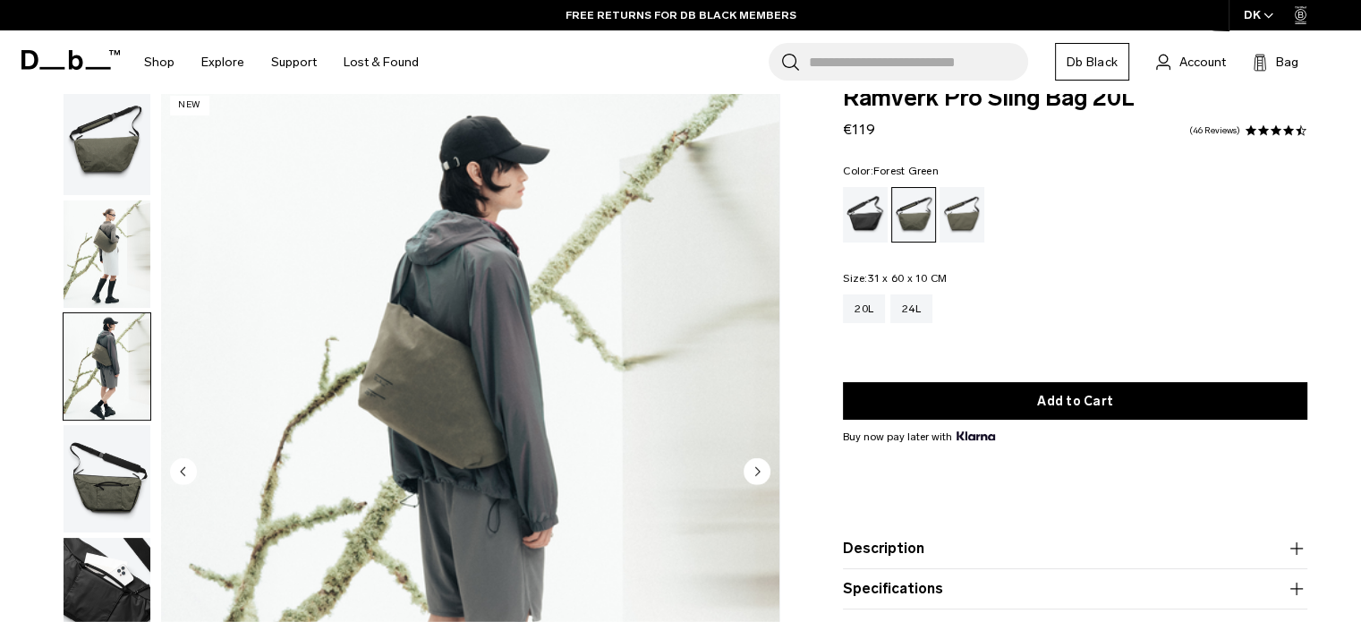
click at [758, 479] on circle "Next slide" at bounding box center [756, 470] width 27 height 27
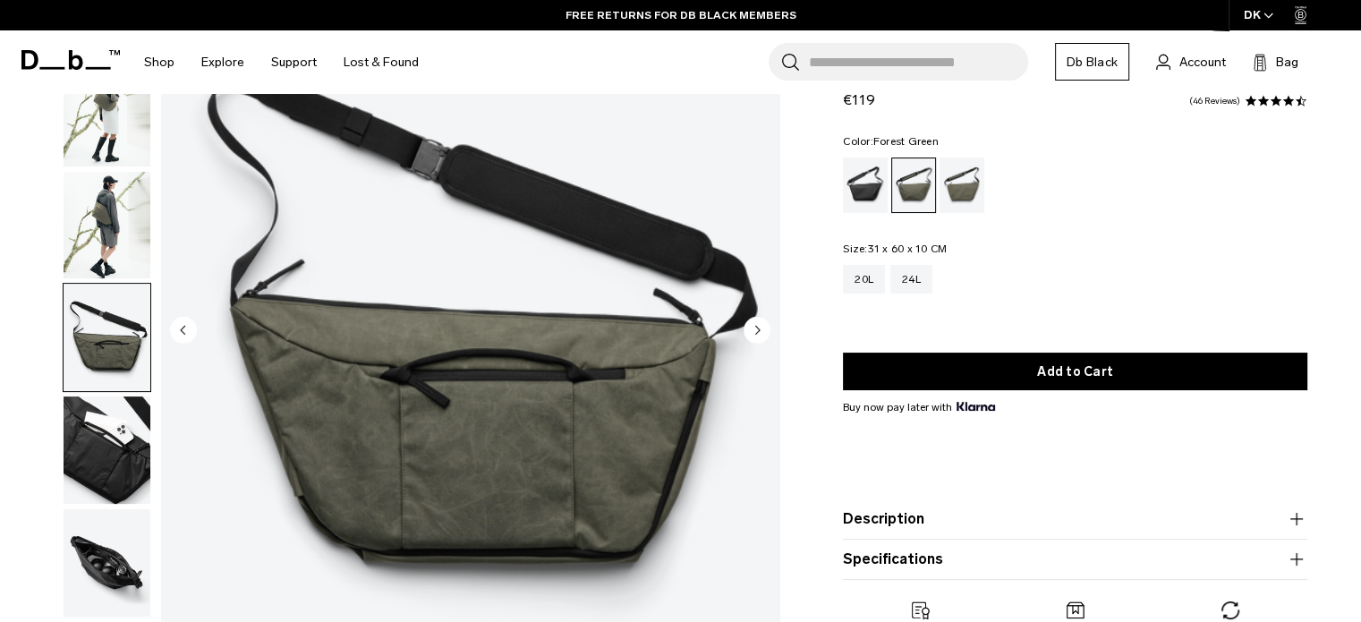
scroll to position [206, 0]
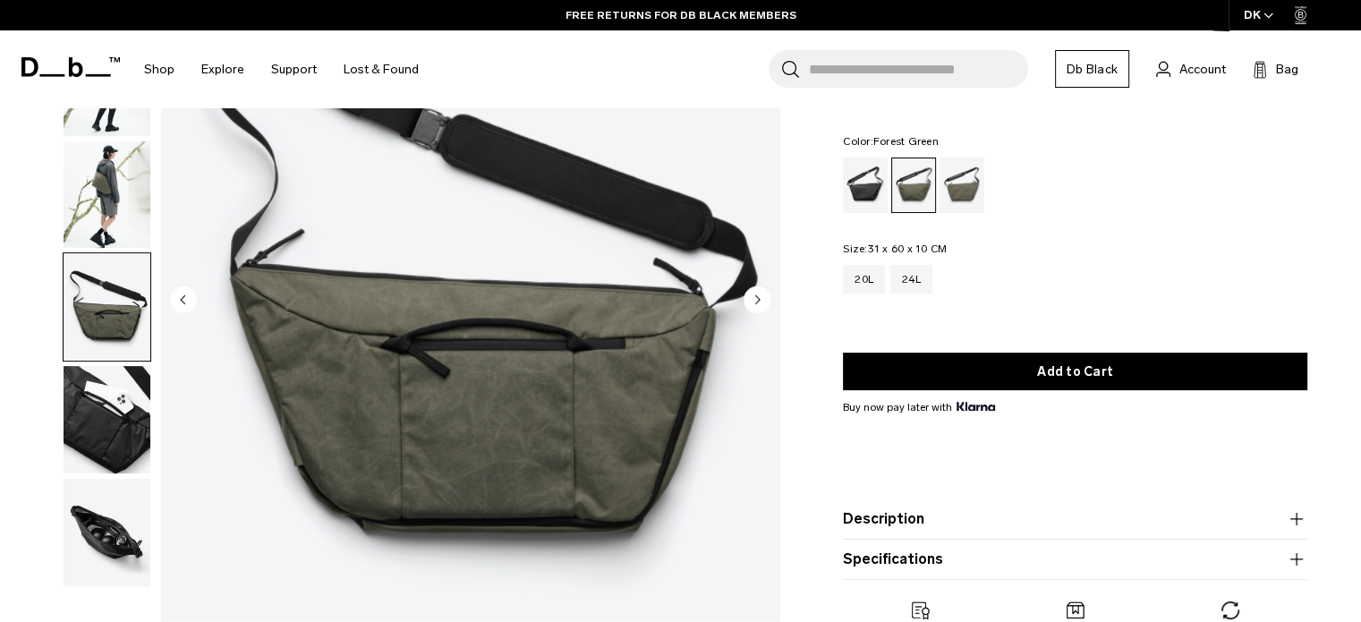
click at [756, 477] on img "4 / 6" at bounding box center [470, 301] width 618 height 772
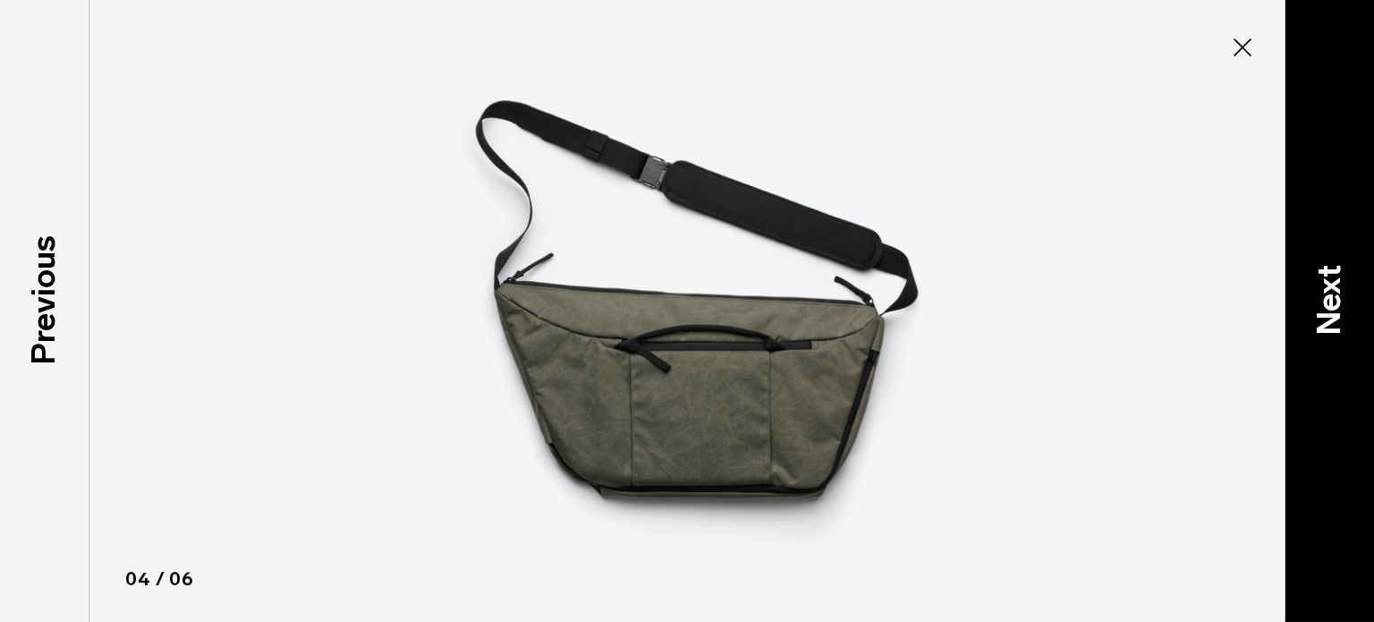
click at [1311, 418] on div "Next" at bounding box center [1329, 311] width 89 height 622
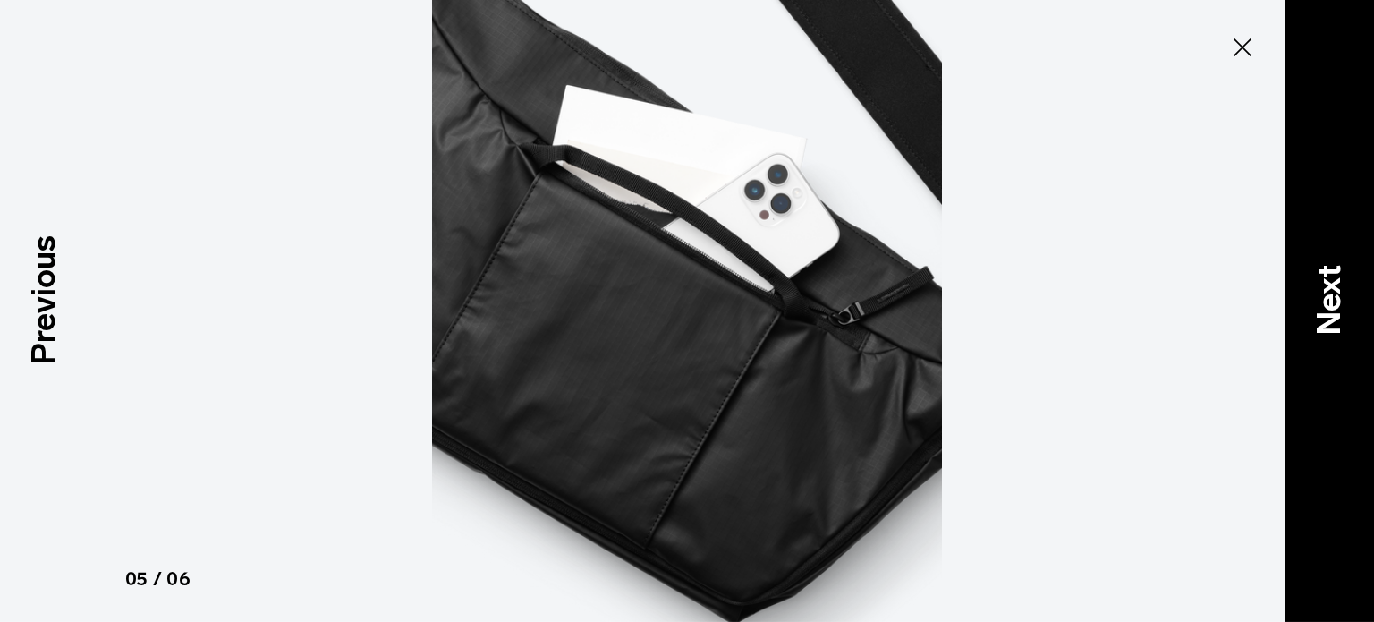
click at [1311, 418] on div "Next" at bounding box center [1329, 311] width 89 height 622
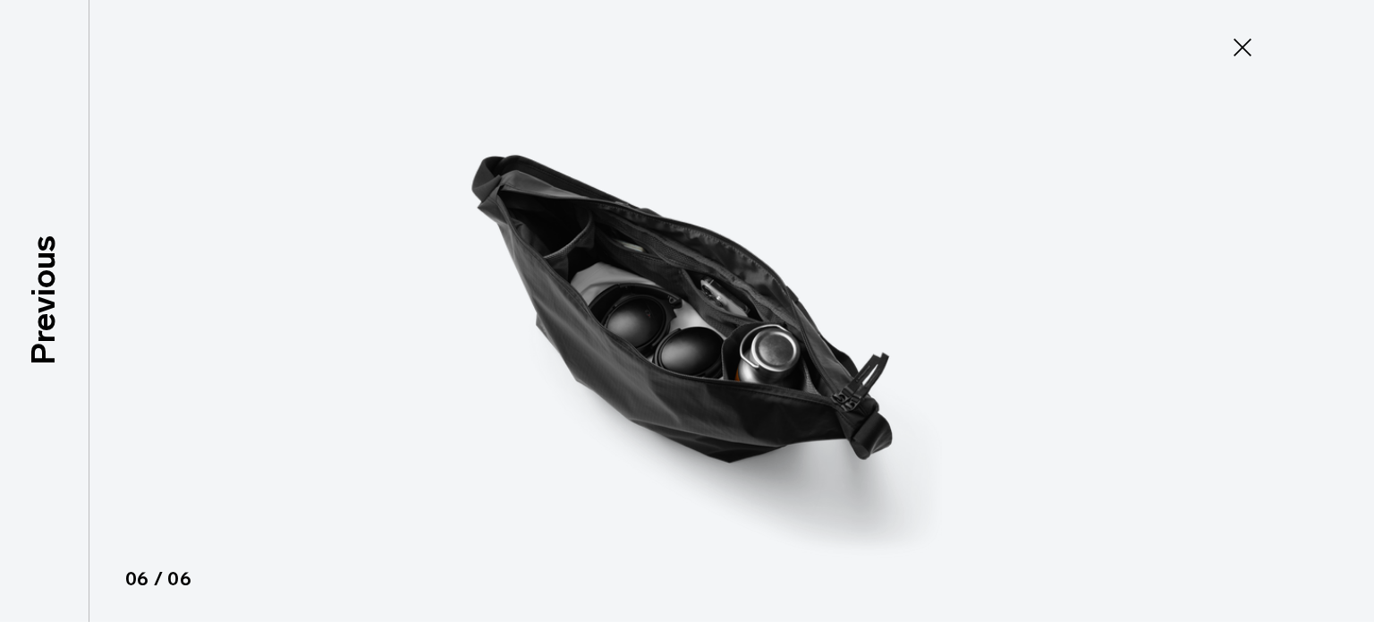
click at [1311, 418] on div at bounding box center [687, 311] width 1374 height 622
click at [1231, 44] on icon at bounding box center [1242, 47] width 29 height 29
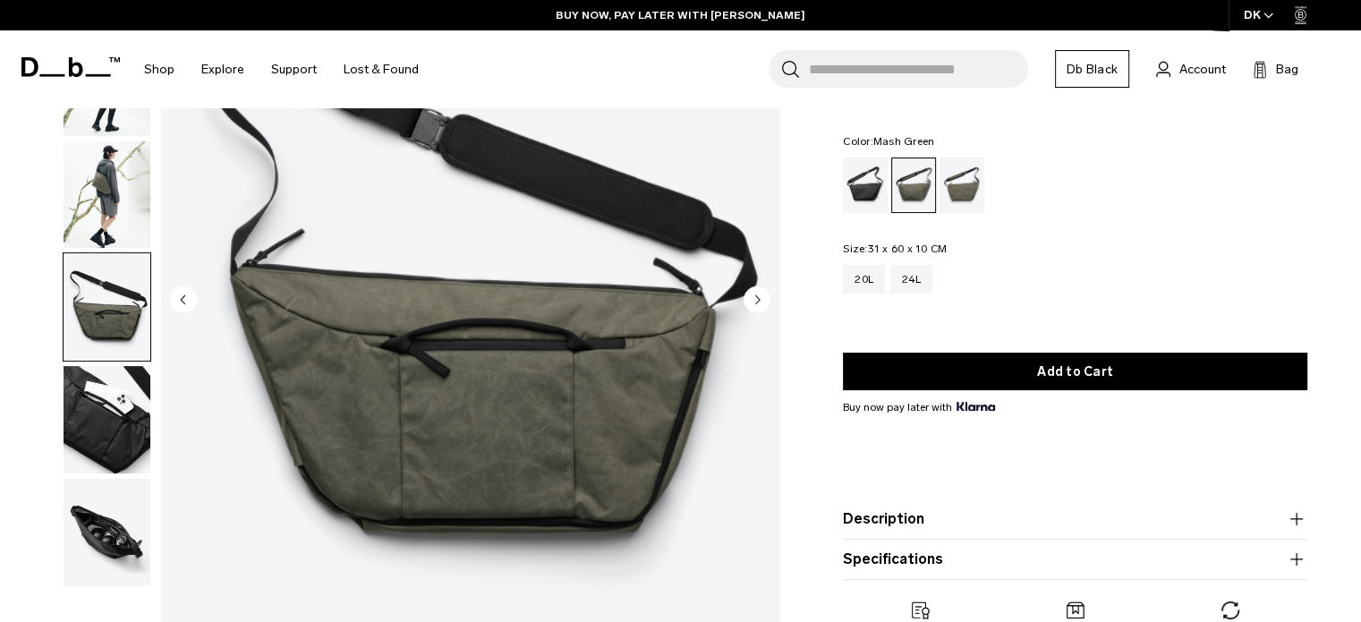
click at [959, 182] on div "Mash Green" at bounding box center [962, 184] width 46 height 55
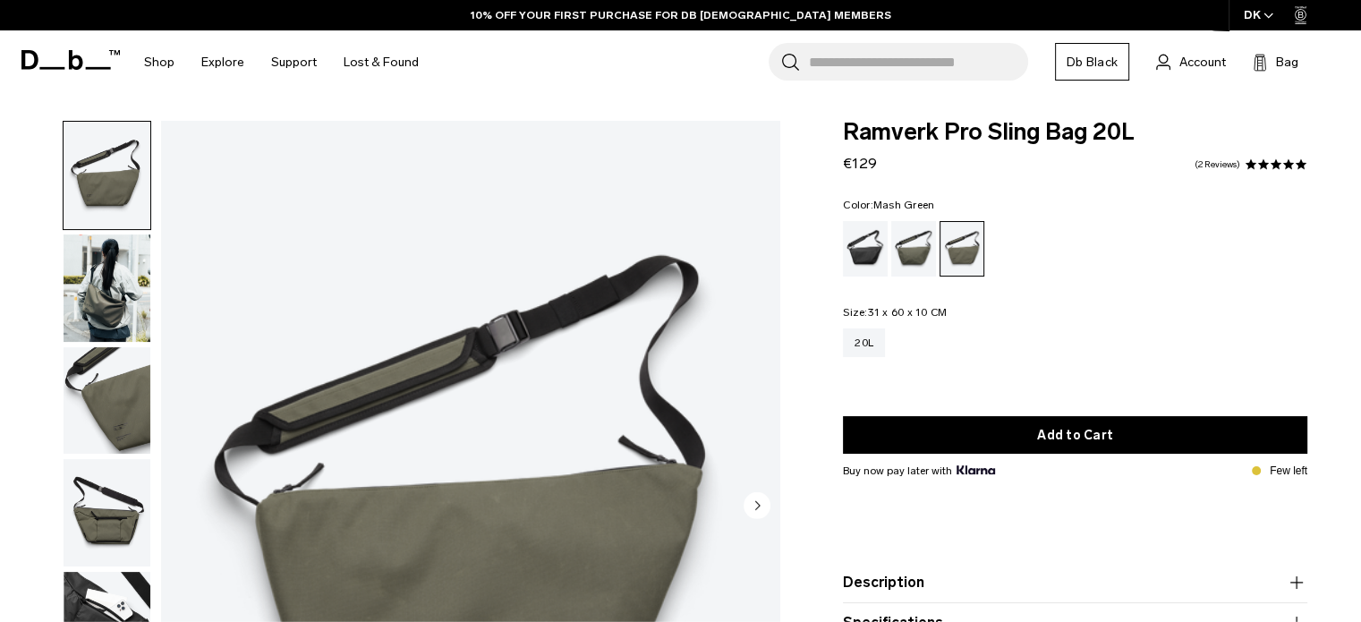
click at [112, 289] on img "button" at bounding box center [107, 287] width 87 height 107
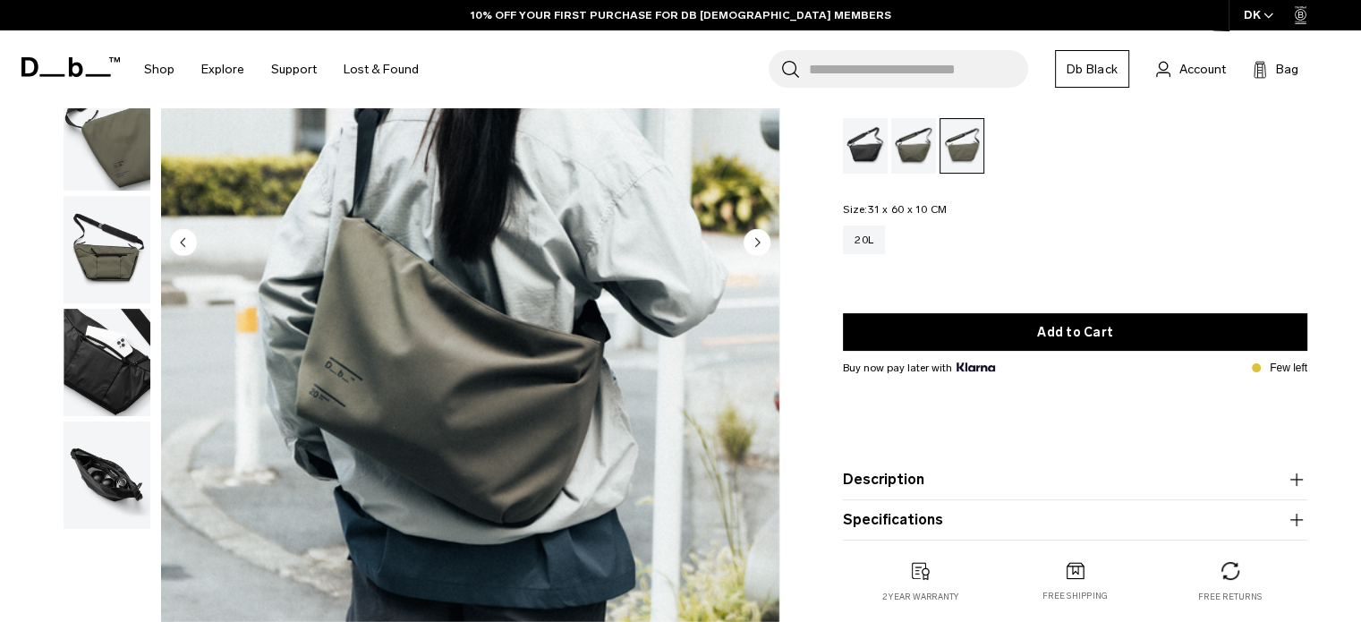
scroll to position [261, 0]
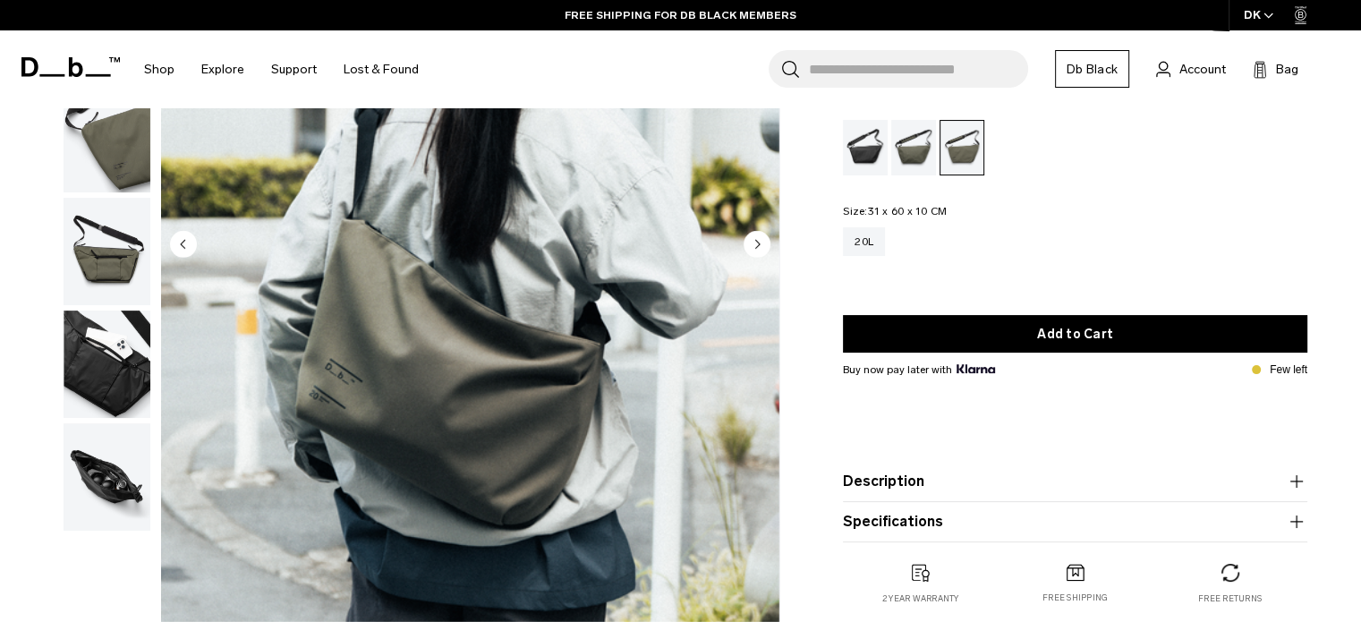
click at [758, 250] on circle "Next slide" at bounding box center [756, 243] width 27 height 27
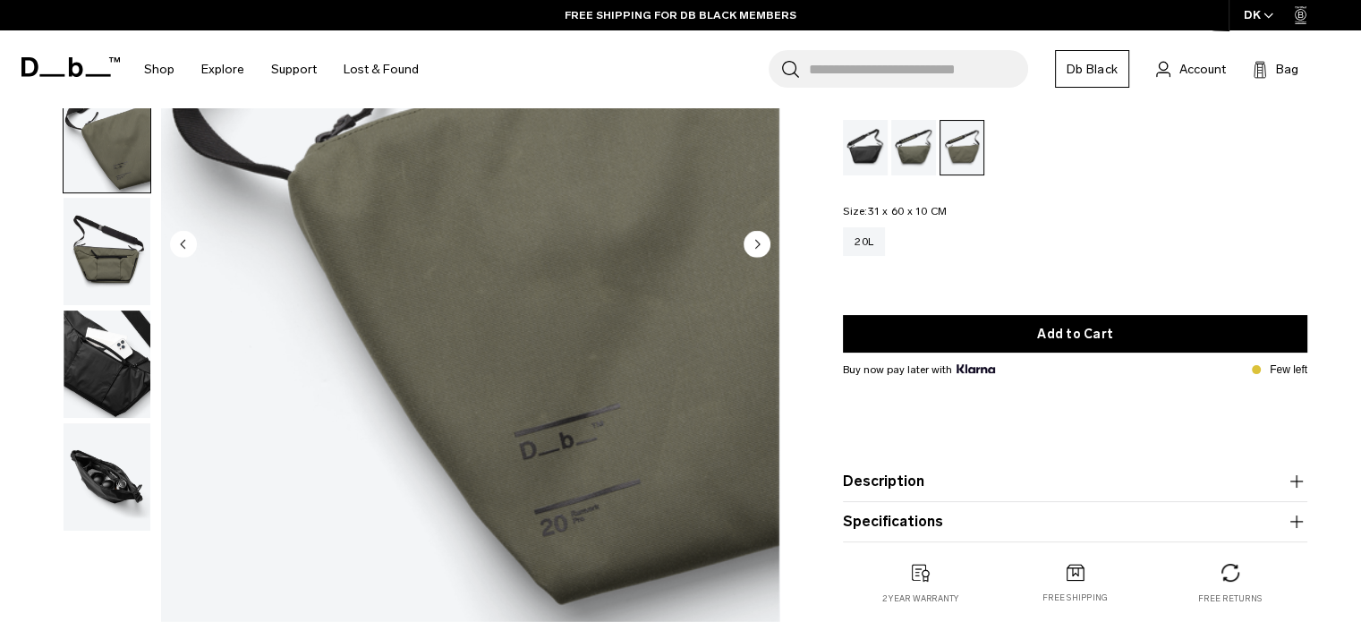
click at [758, 250] on circle "Next slide" at bounding box center [756, 243] width 27 height 27
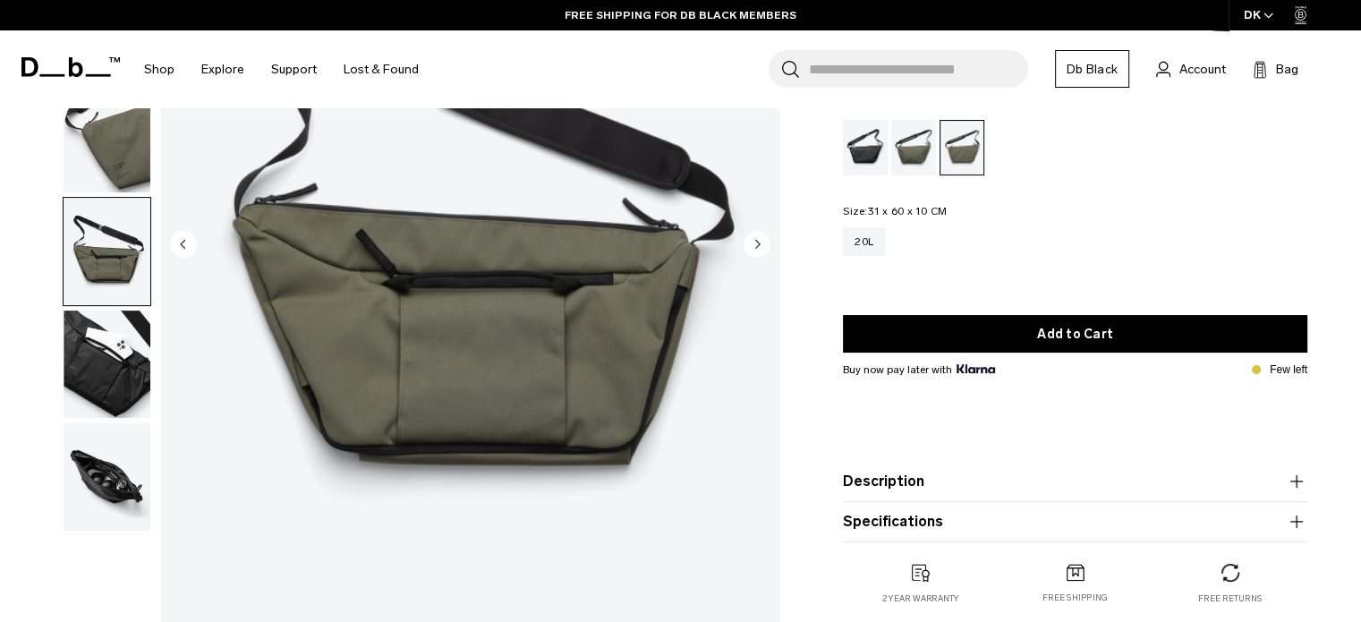
click at [758, 250] on circle "Next slide" at bounding box center [756, 243] width 27 height 27
